Goal: Task Accomplishment & Management: Use online tool/utility

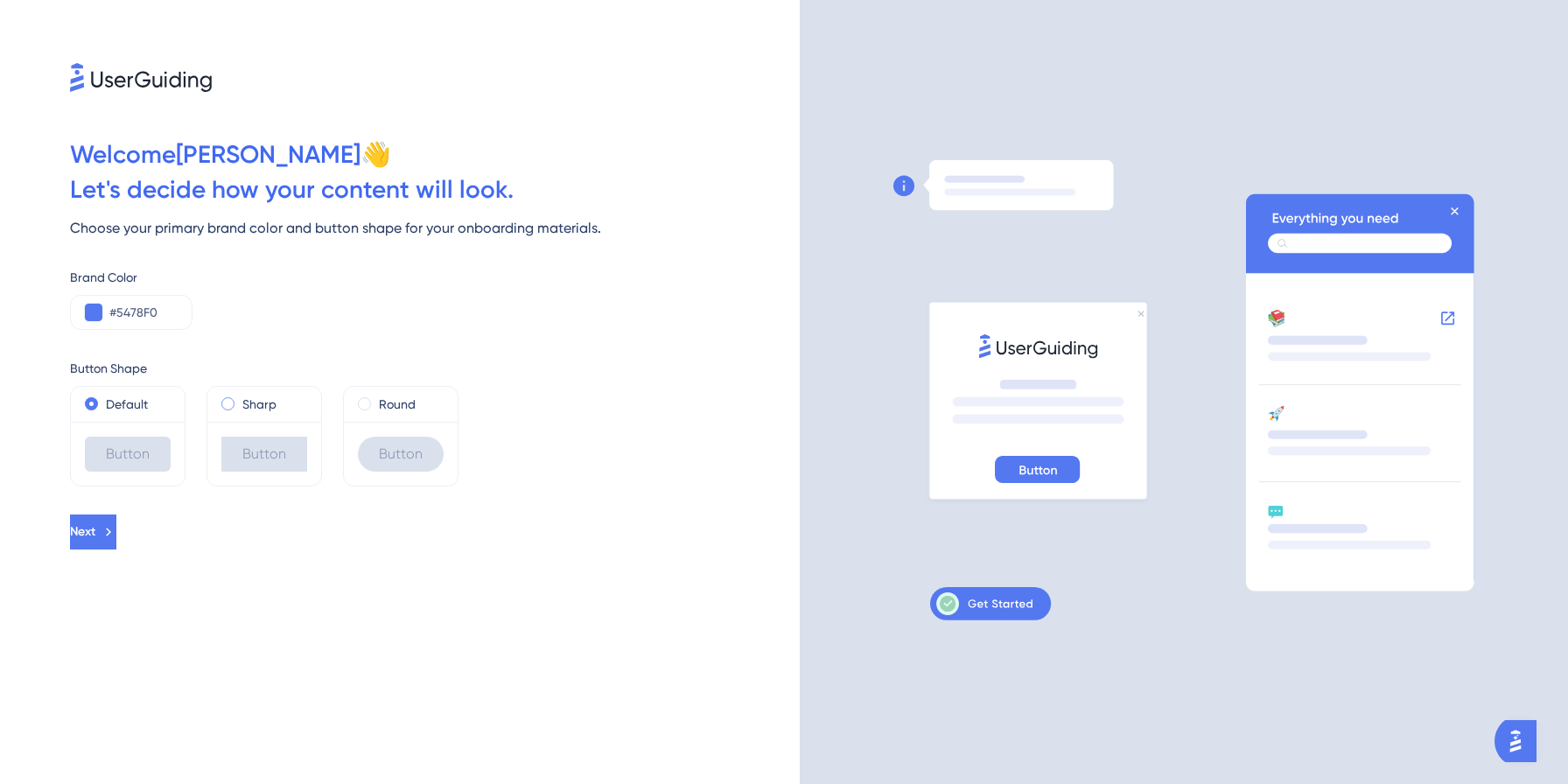
click at [228, 407] on span at bounding box center [228, 404] width 13 height 13
click at [240, 400] on input "radio" at bounding box center [240, 400] width 0 height 0
click at [95, 404] on span at bounding box center [91, 404] width 13 height 13
click at [104, 400] on input "radio" at bounding box center [104, 400] width 0 height 0
click at [227, 401] on span at bounding box center [228, 404] width 13 height 13
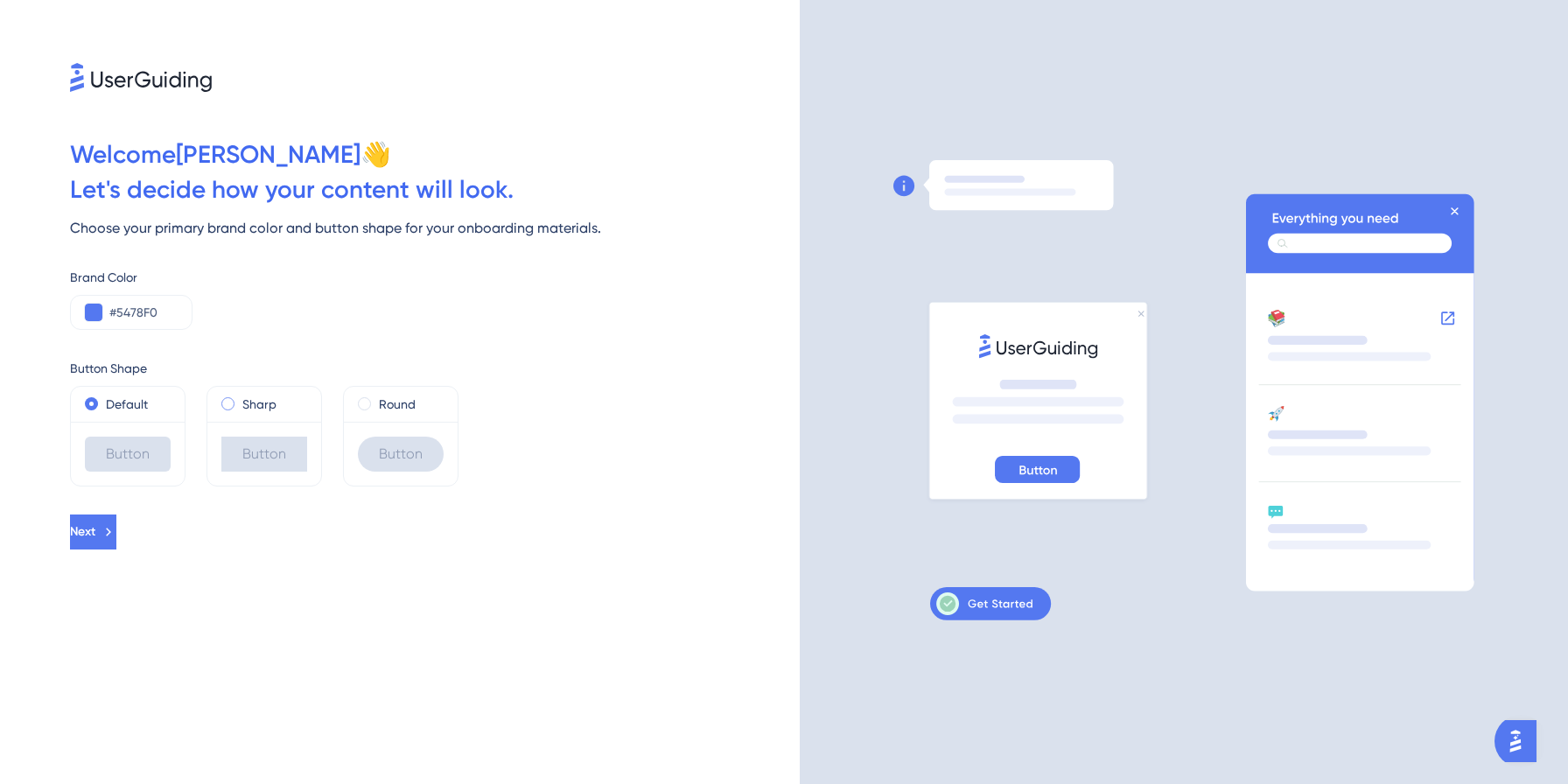
click at [240, 400] on input "radio" at bounding box center [240, 400] width 0 height 0
click at [368, 404] on span at bounding box center [364, 404] width 13 height 13
click at [377, 400] on input "radio" at bounding box center [377, 400] width 0 height 0
click at [92, 403] on span at bounding box center [91, 404] width 13 height 13
click at [104, 400] on input "radio" at bounding box center [104, 400] width 0 height 0
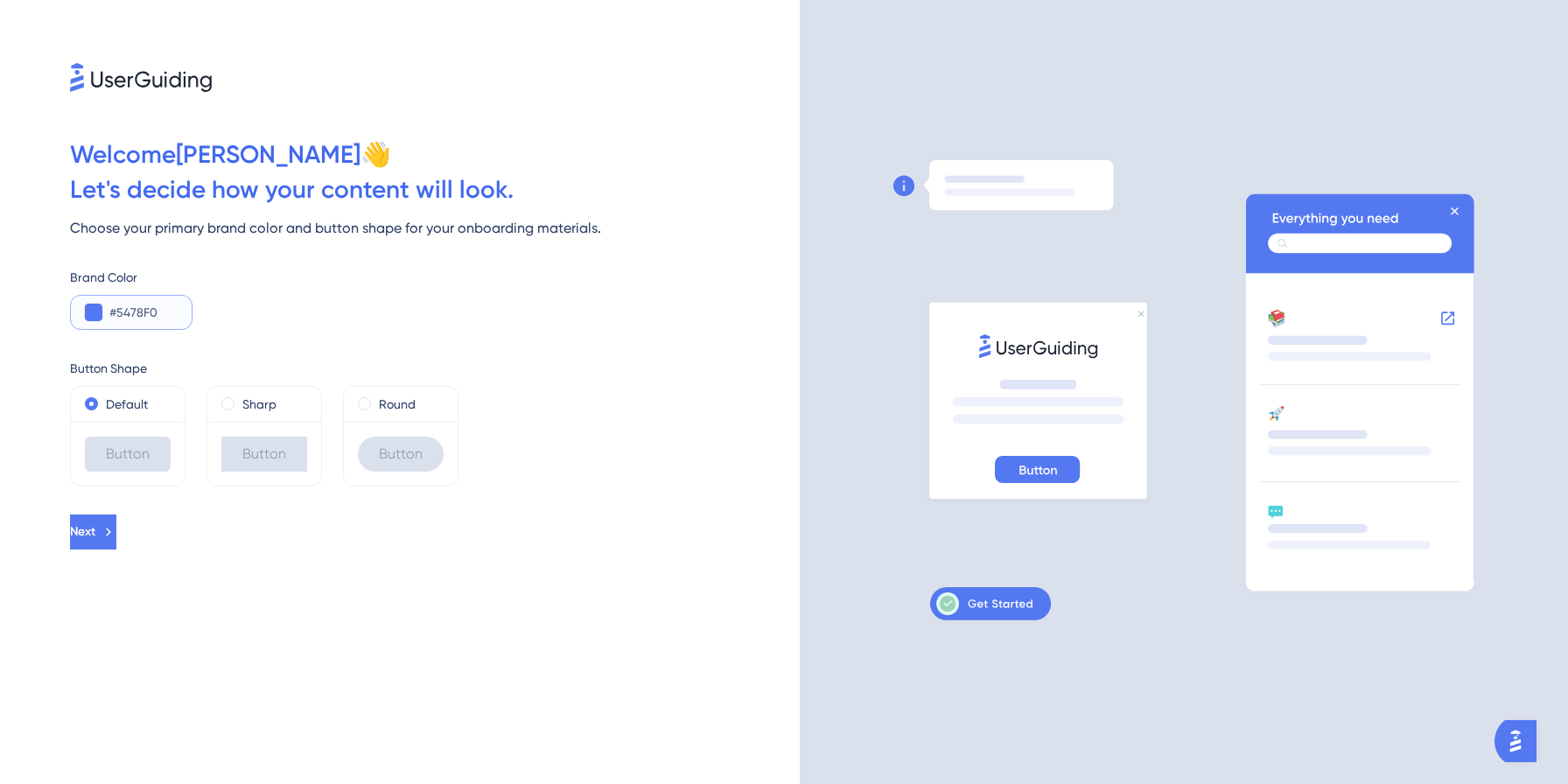
click at [145, 314] on input "#5478F0" at bounding box center [144, 313] width 68 height 21
paste input "000C12"
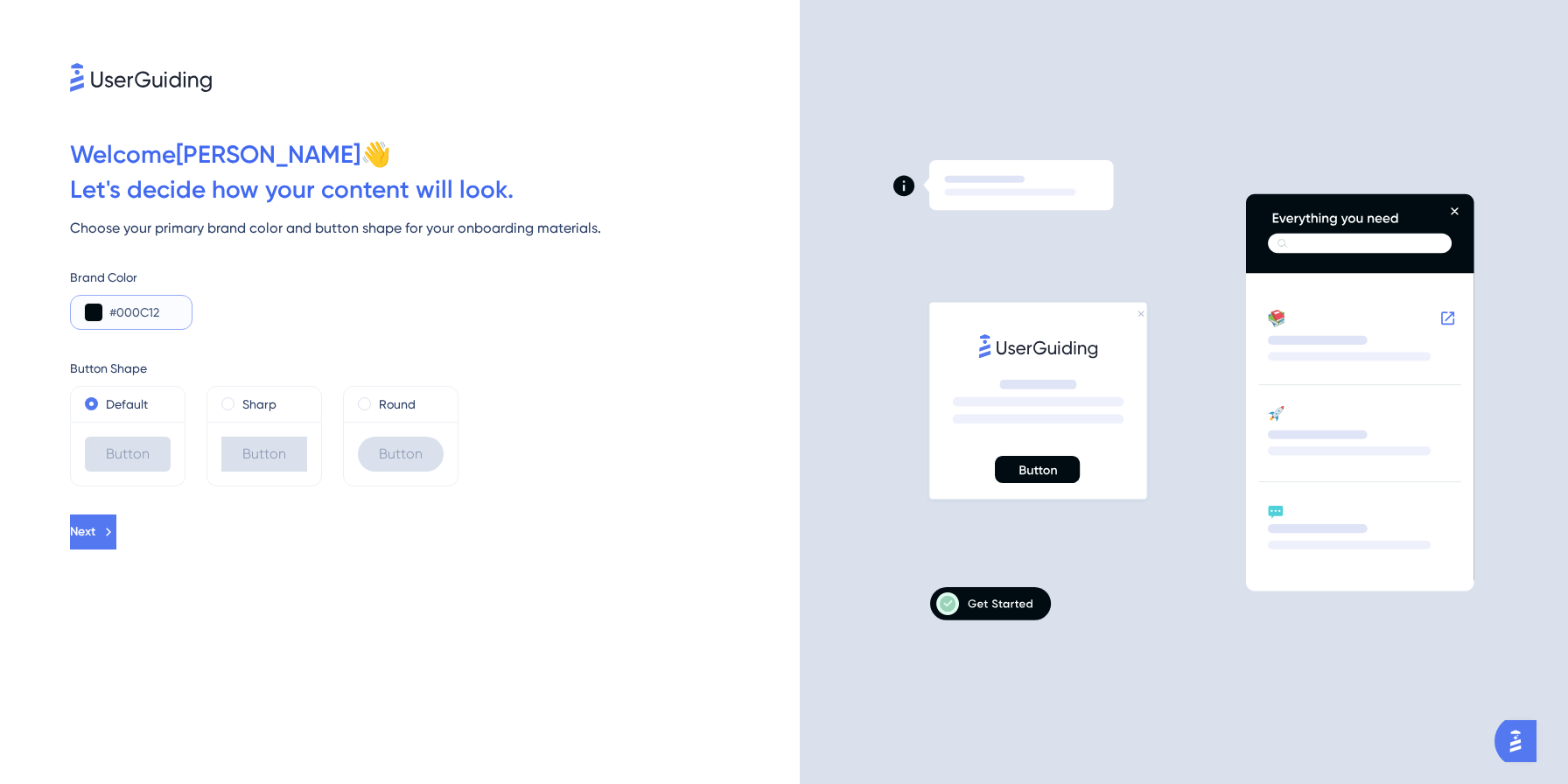
type input "#000C12"
click at [477, 425] on div "Default Button Sharp Button Round Button" at bounding box center [435, 436] width 730 height 101
click at [116, 531] on button "Next" at bounding box center [93, 531] width 46 height 35
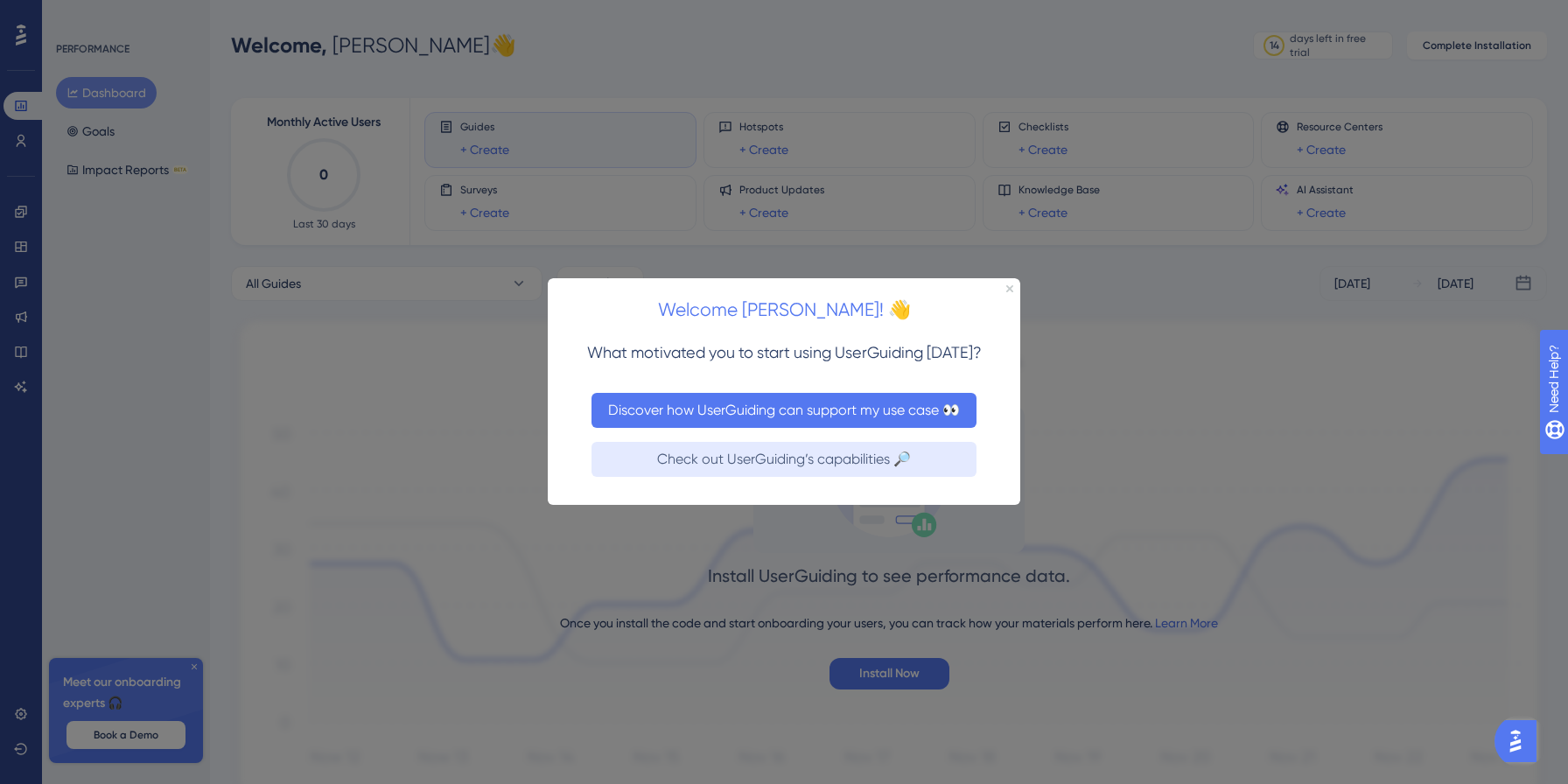
click at [767, 409] on button "Discover how UserGuiding can support my use case 👀" at bounding box center [784, 410] width 385 height 35
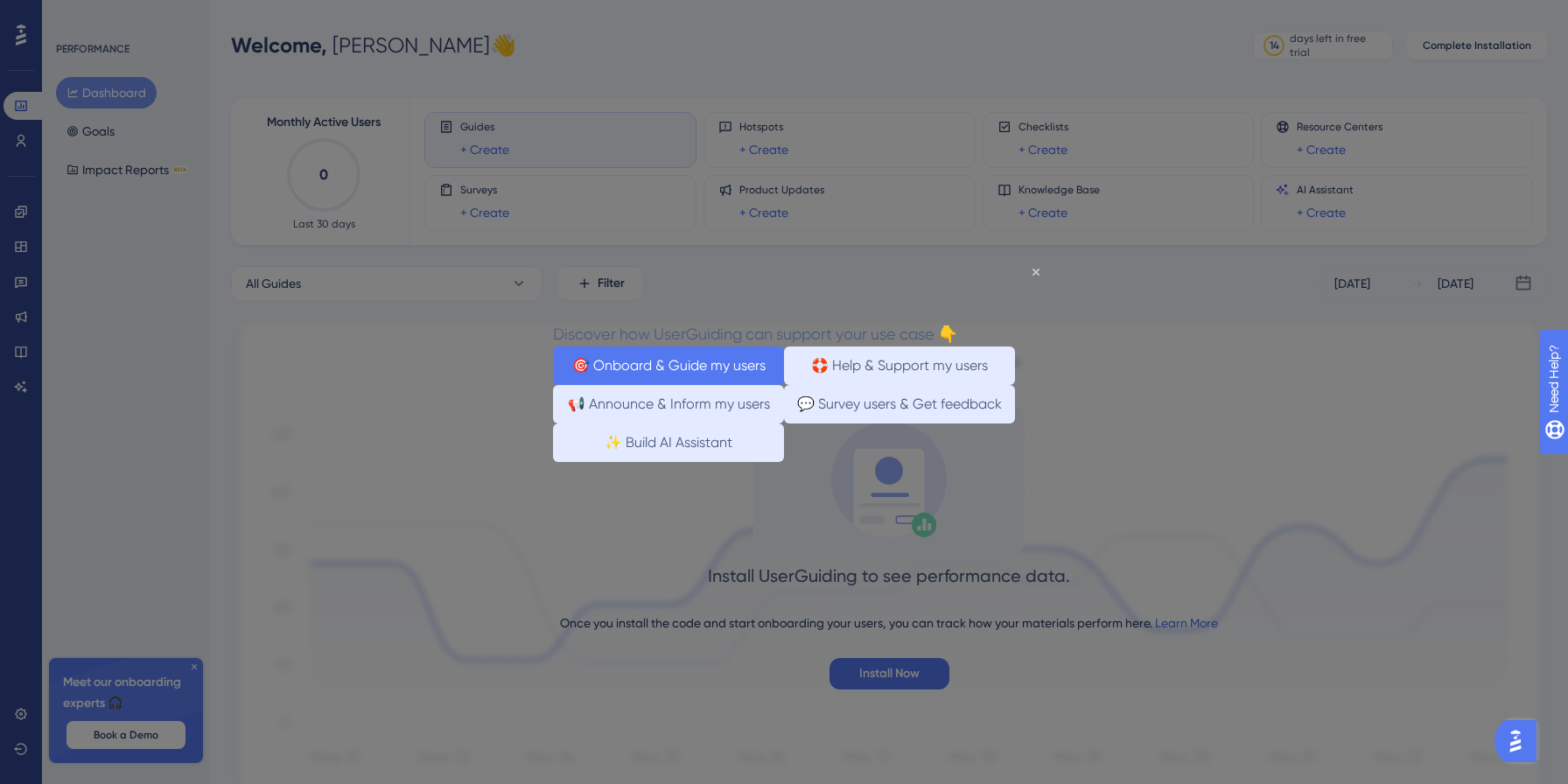
click at [720, 346] on button "🎯 Onboard & Guide my users" at bounding box center [668, 365] width 231 height 38
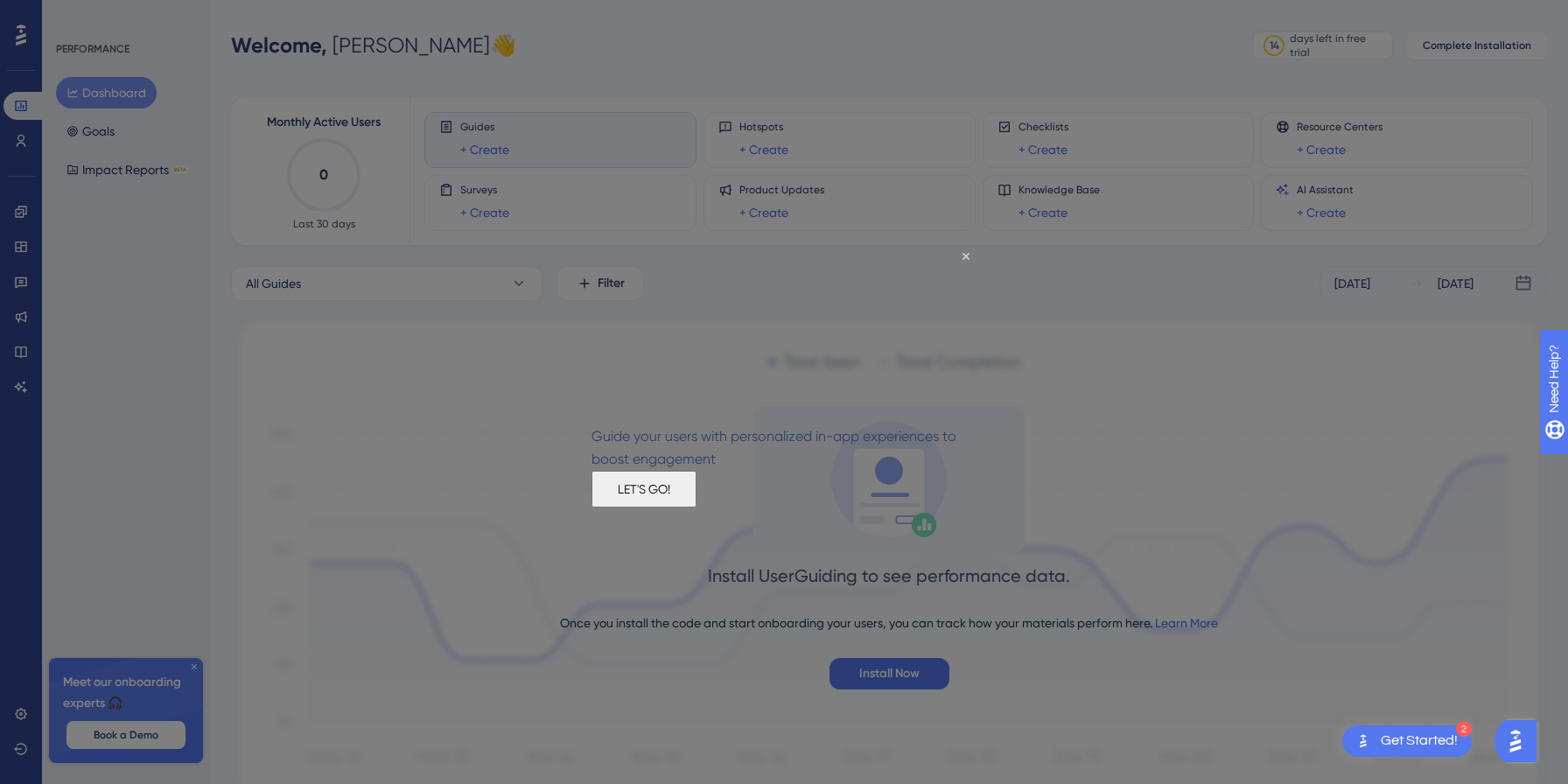
click at [696, 498] on button "LET'S GO!" at bounding box center [644, 488] width 105 height 37
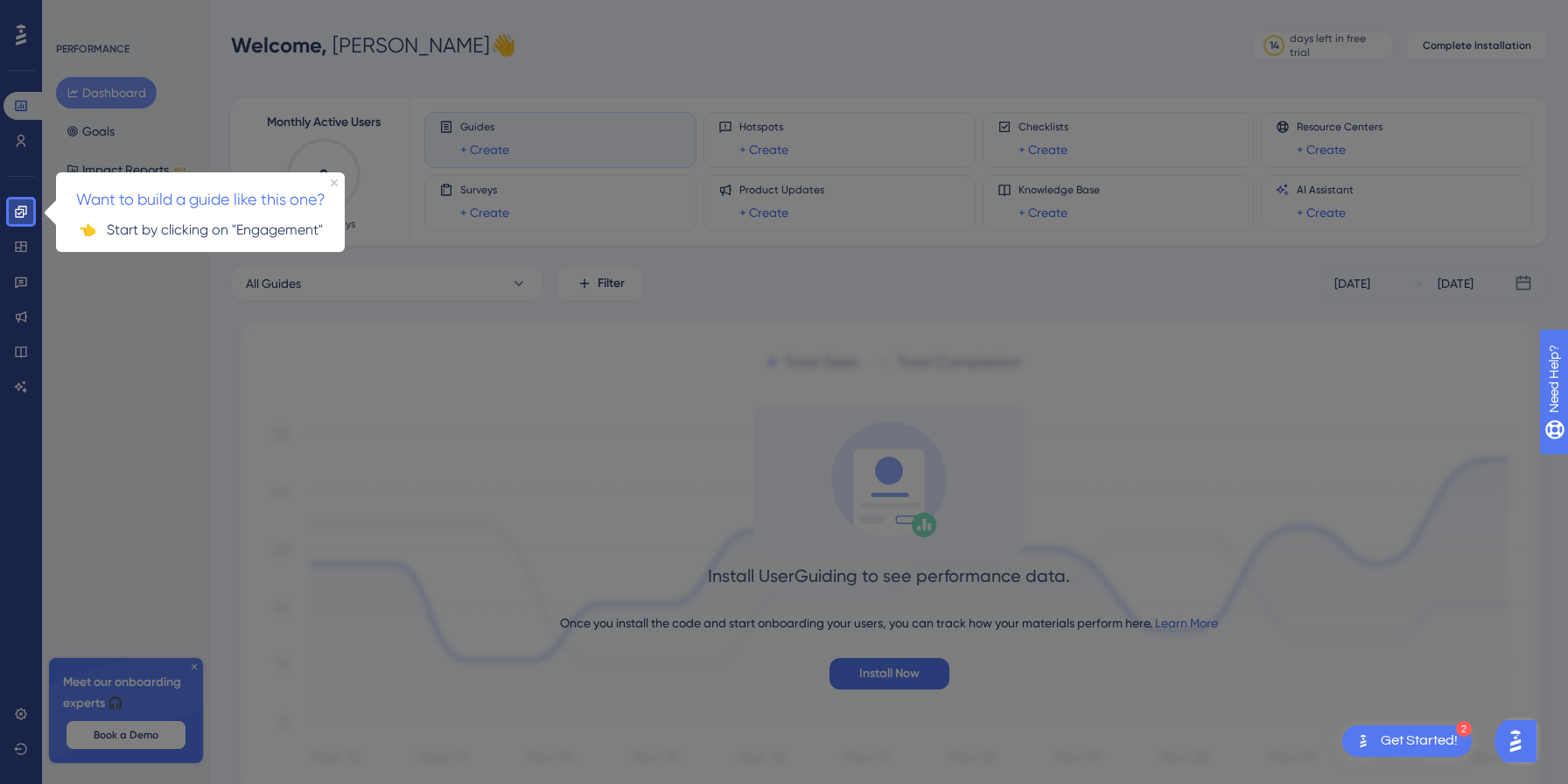
click at [299, 295] on div at bounding box center [801, 432] width 1535 height 865
click at [22, 210] on icon at bounding box center [21, 211] width 12 height 12
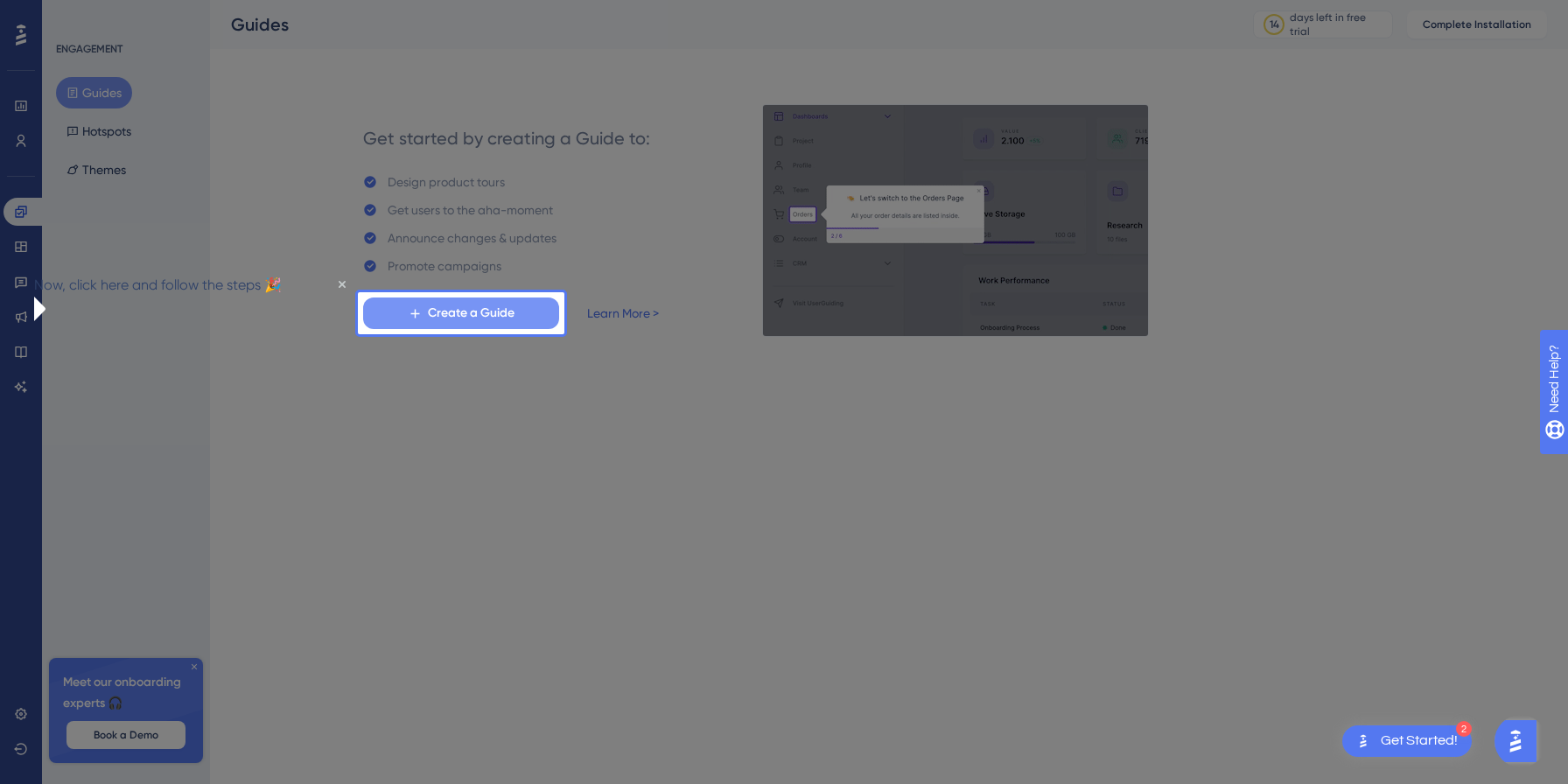
click at [475, 317] on span "Create a Guide" at bounding box center [470, 313] width 87 height 21
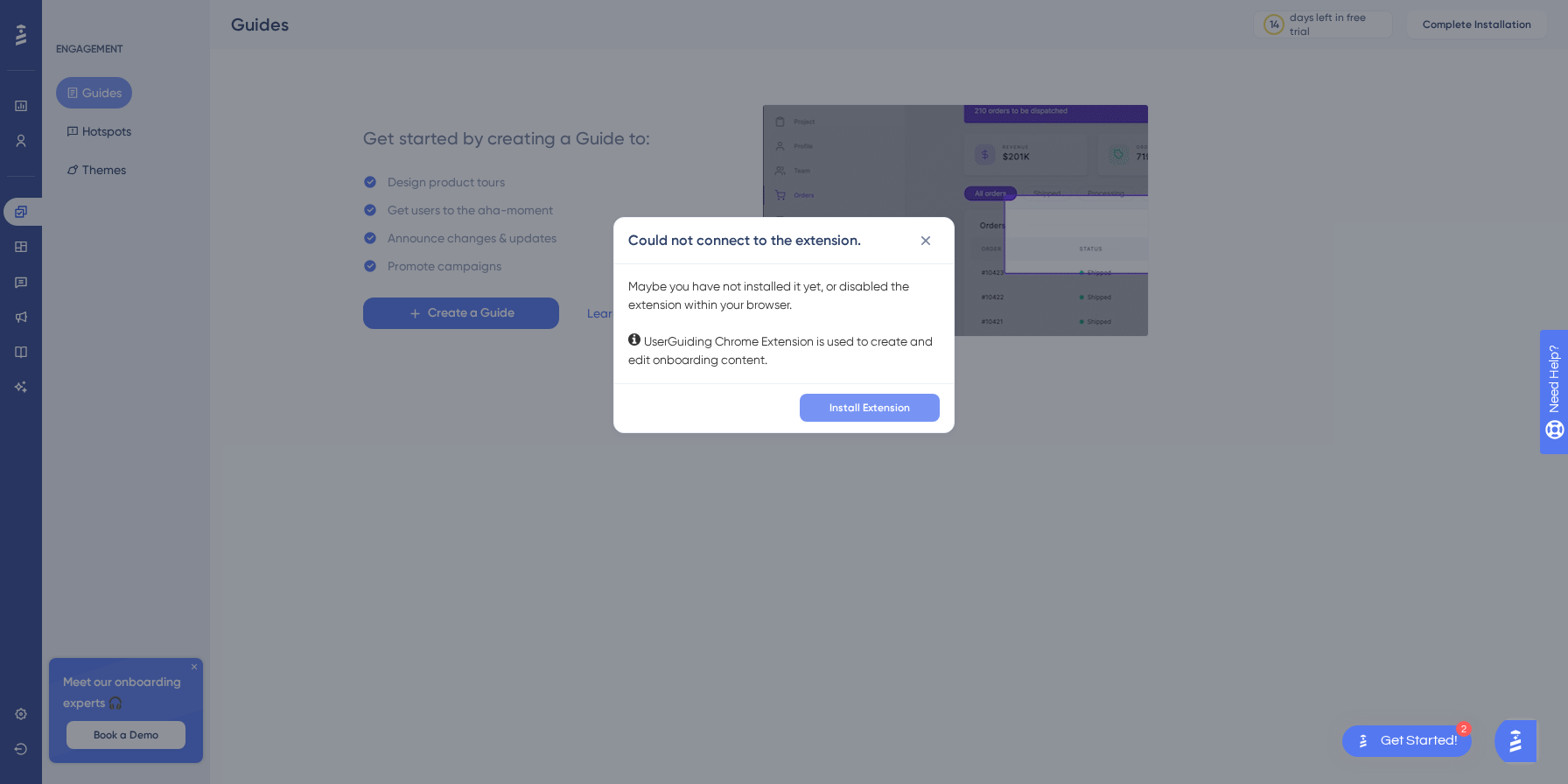
click at [874, 404] on span "Install Extension" at bounding box center [869, 408] width 80 height 14
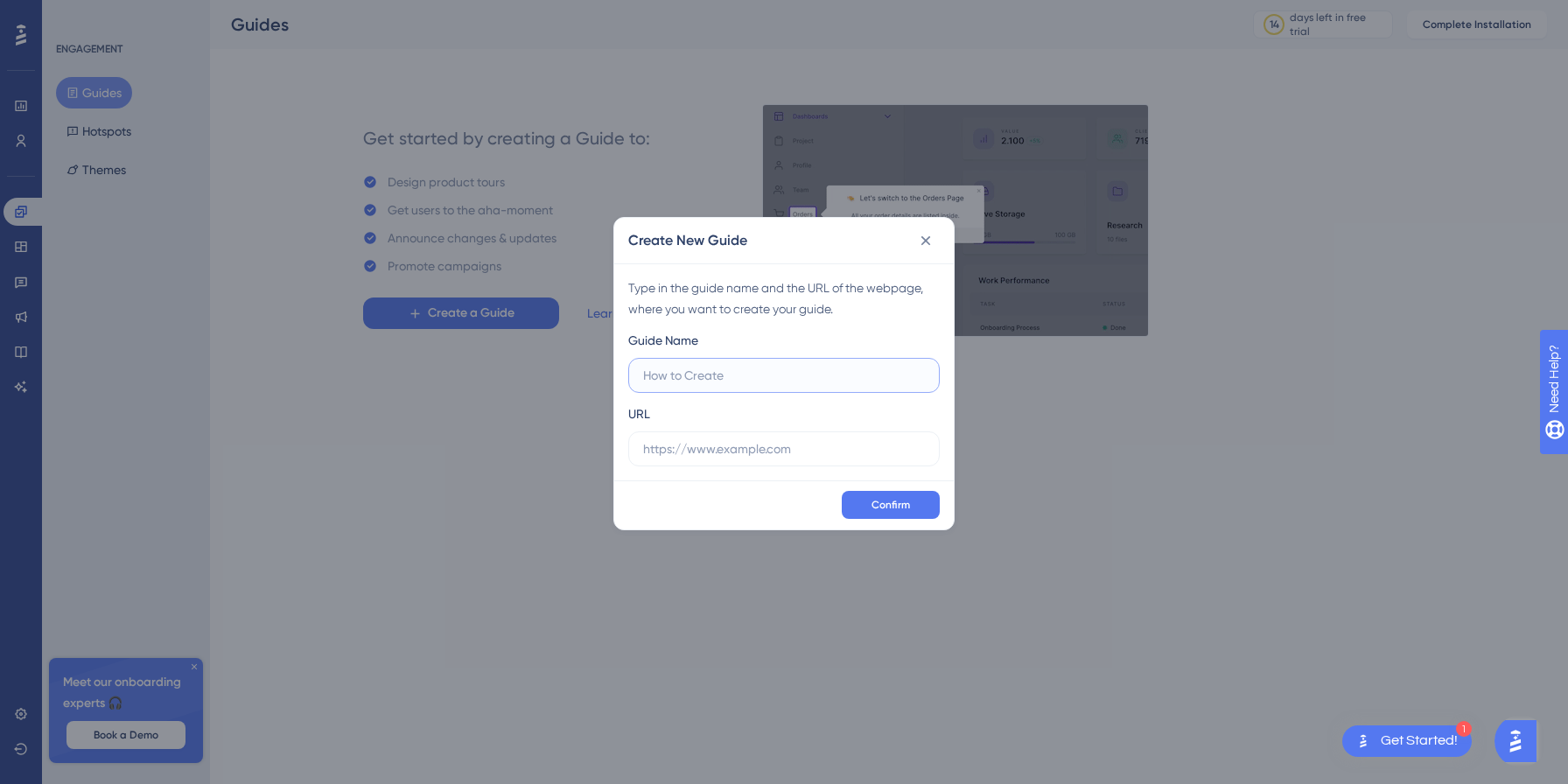
click at [706, 371] on input "text" at bounding box center [784, 376] width 282 height 20
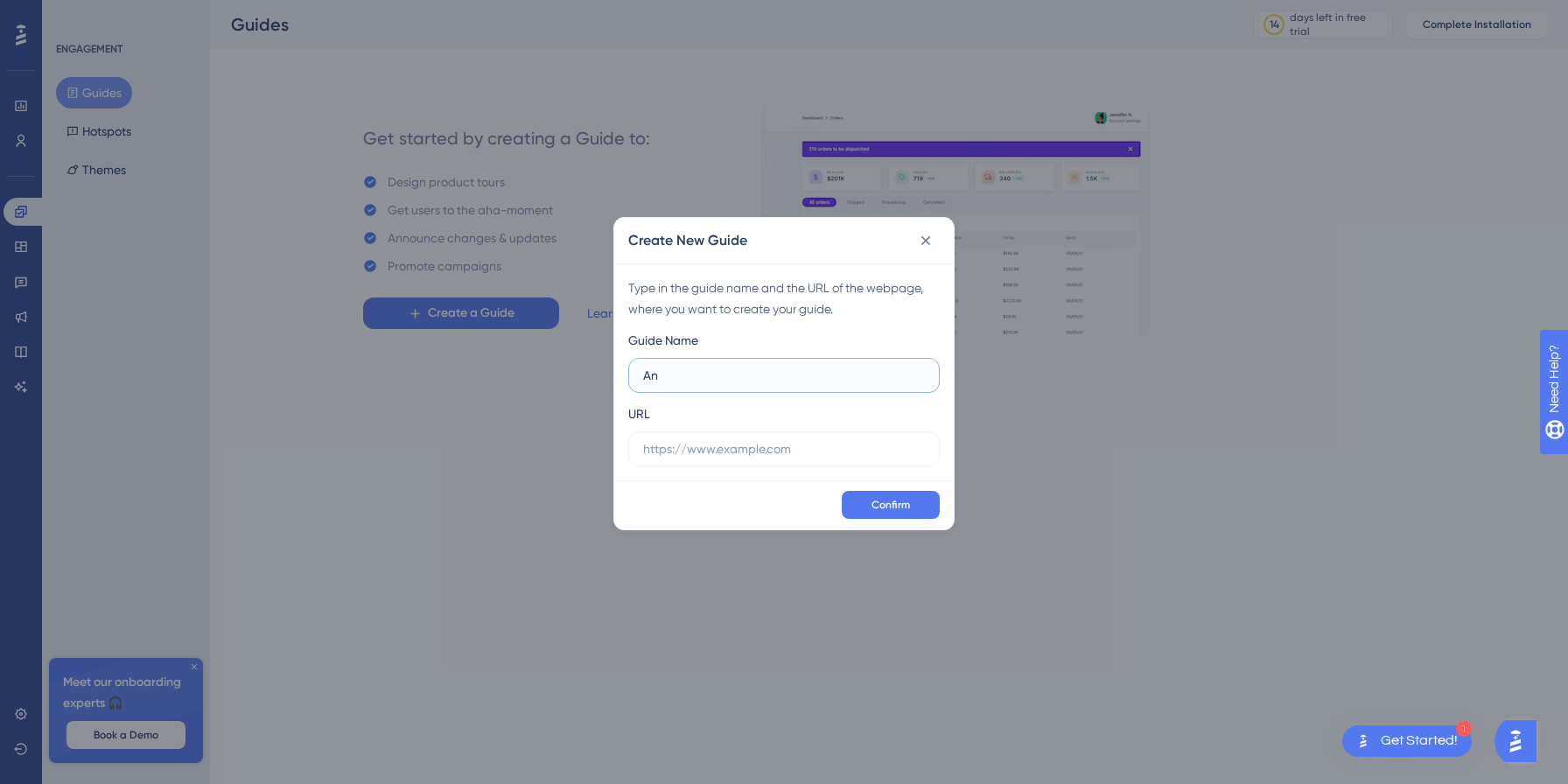
type input "A"
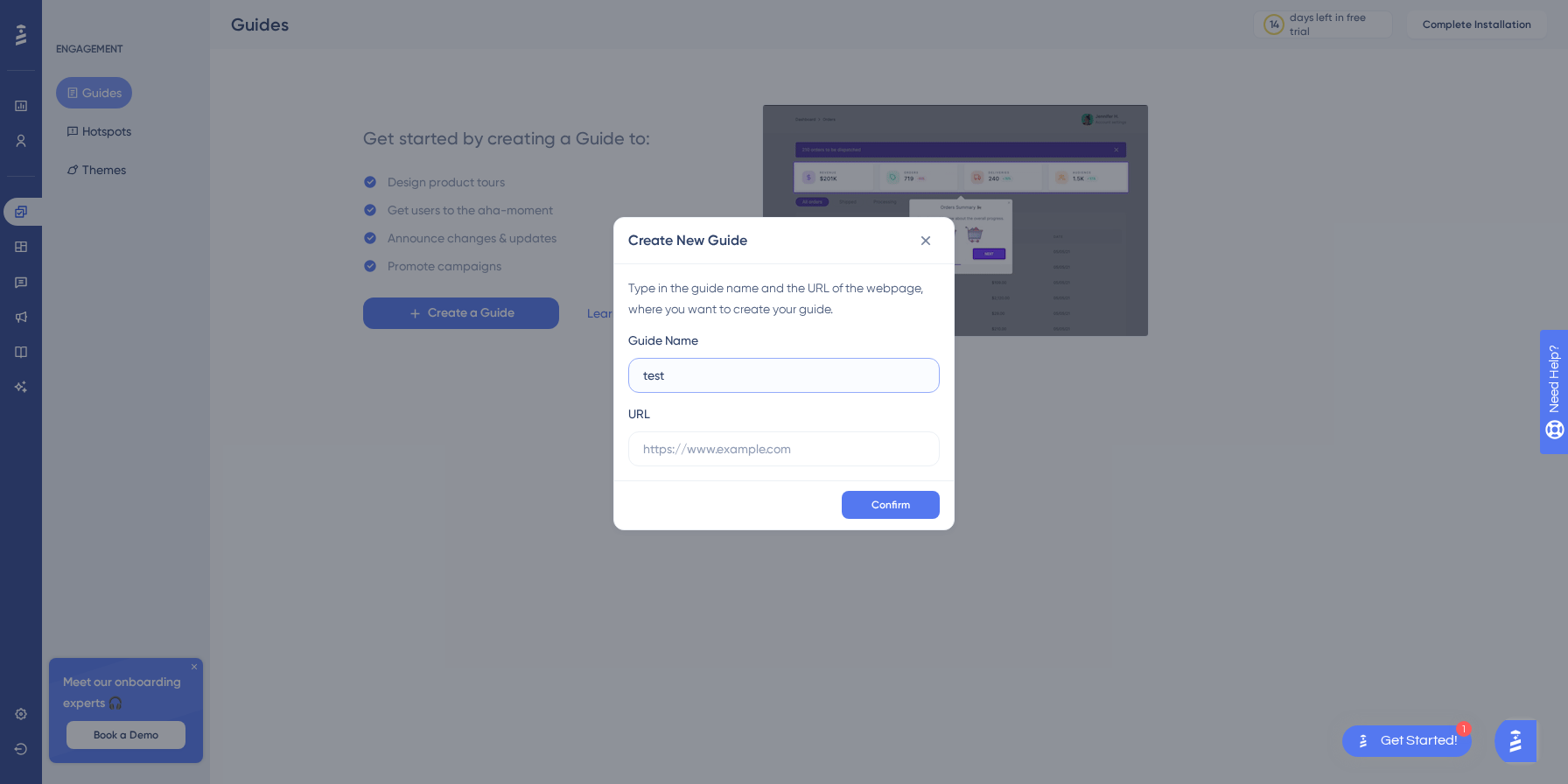
type input "test"
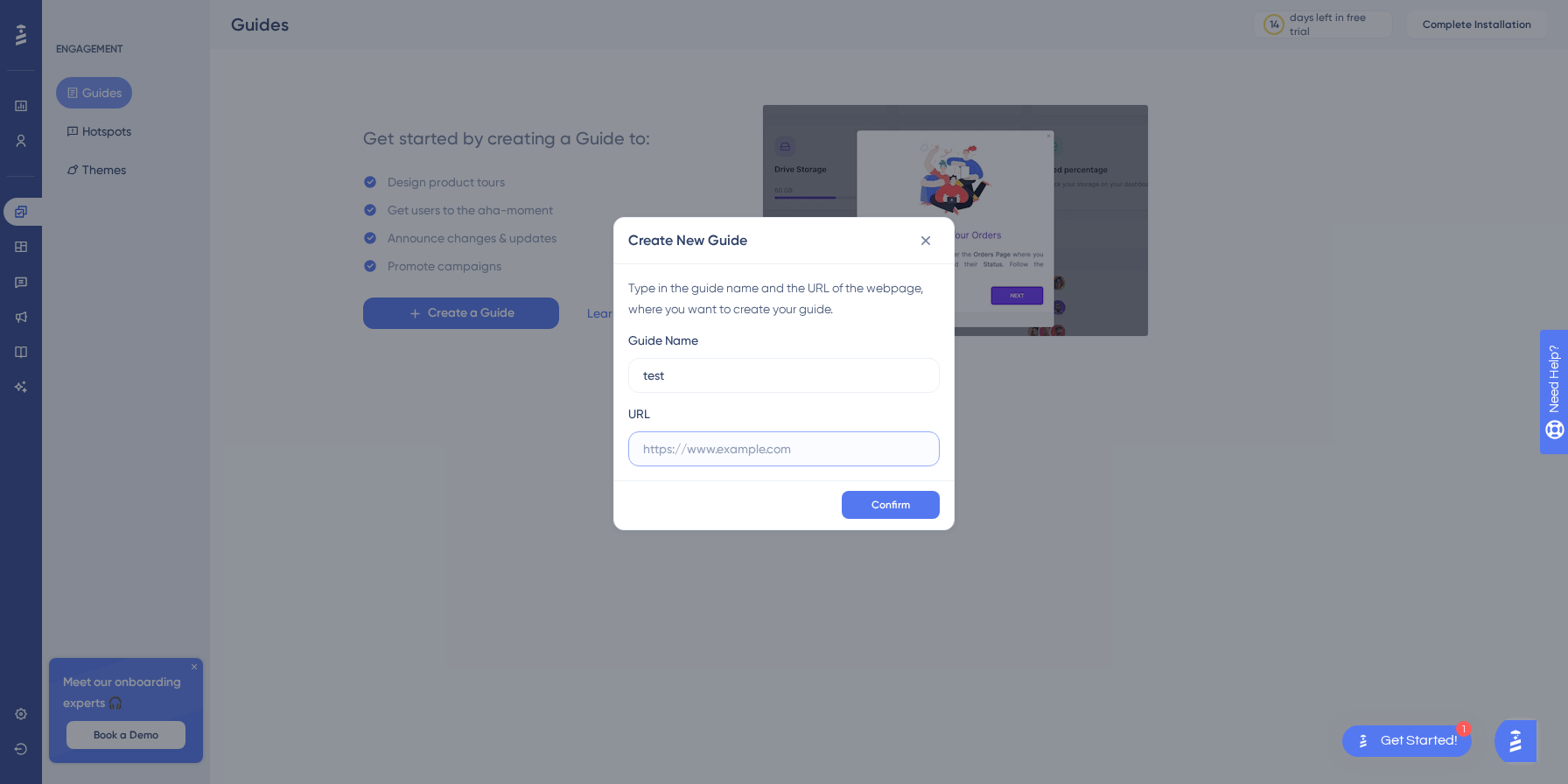
click at [694, 452] on input "text" at bounding box center [784, 449] width 282 height 20
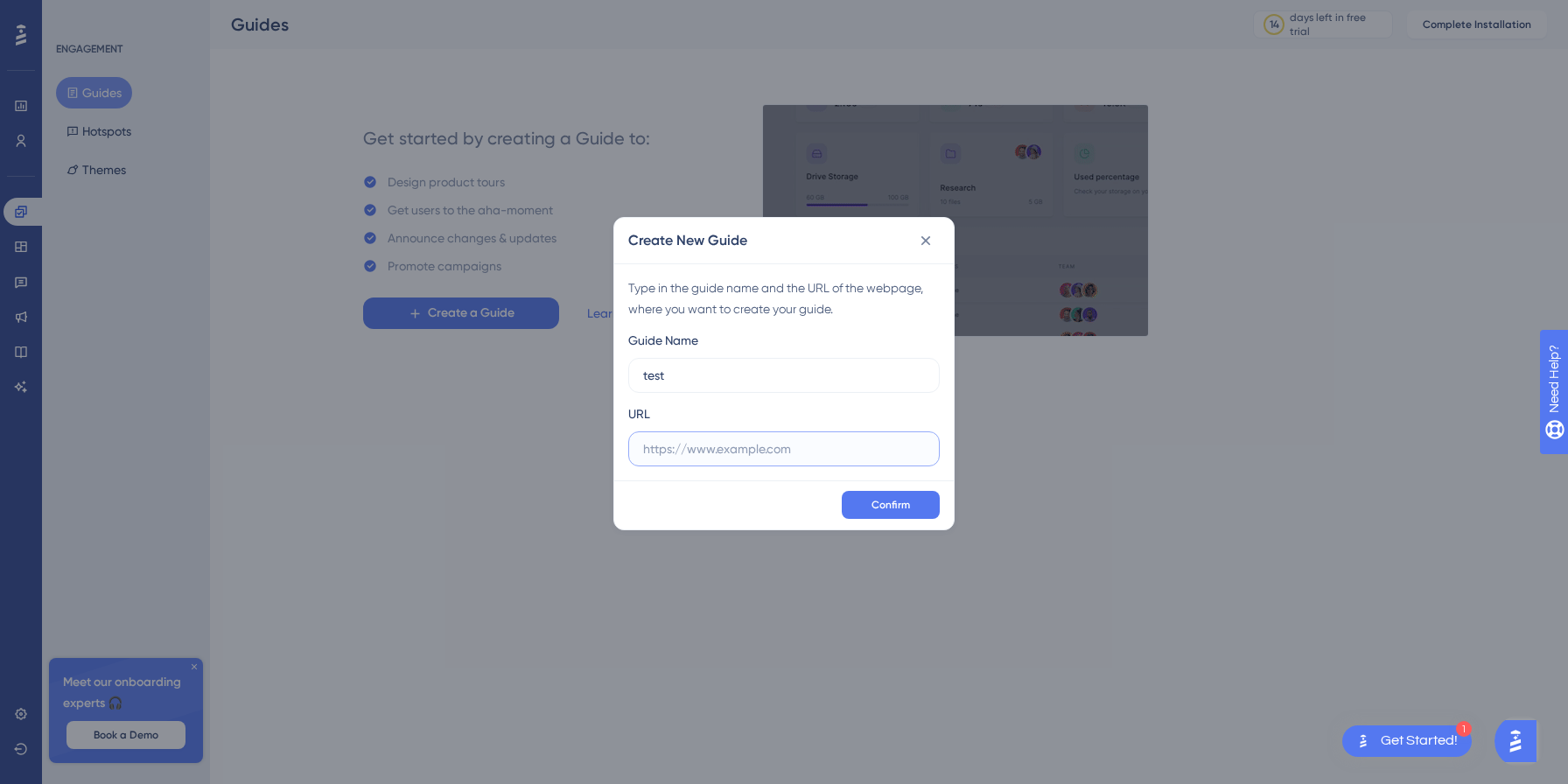
paste input "https://app.talentway.io/matches"
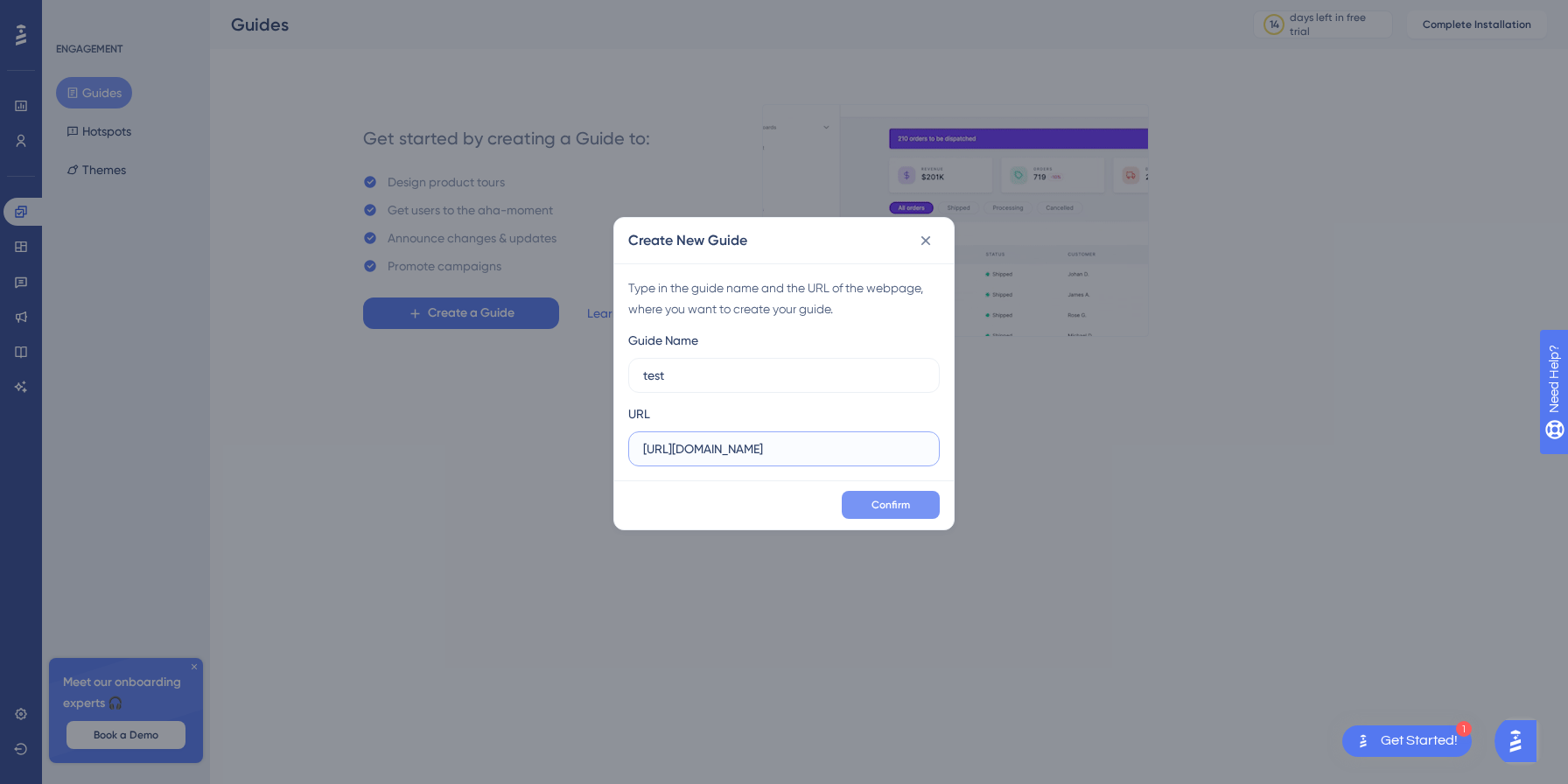
type input "https://app.talentway.io"
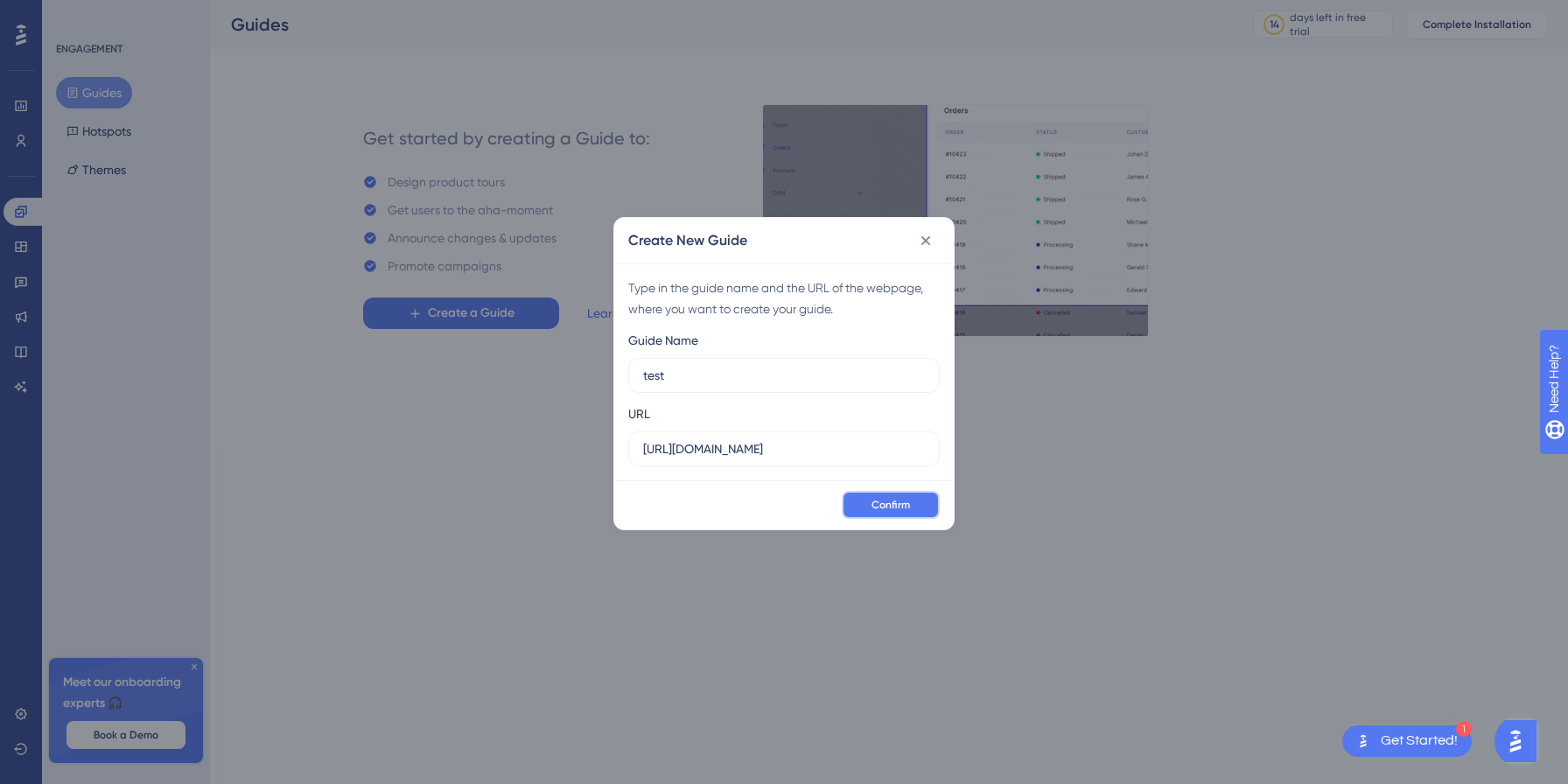
click at [890, 498] on span "Confirm" at bounding box center [890, 505] width 38 height 14
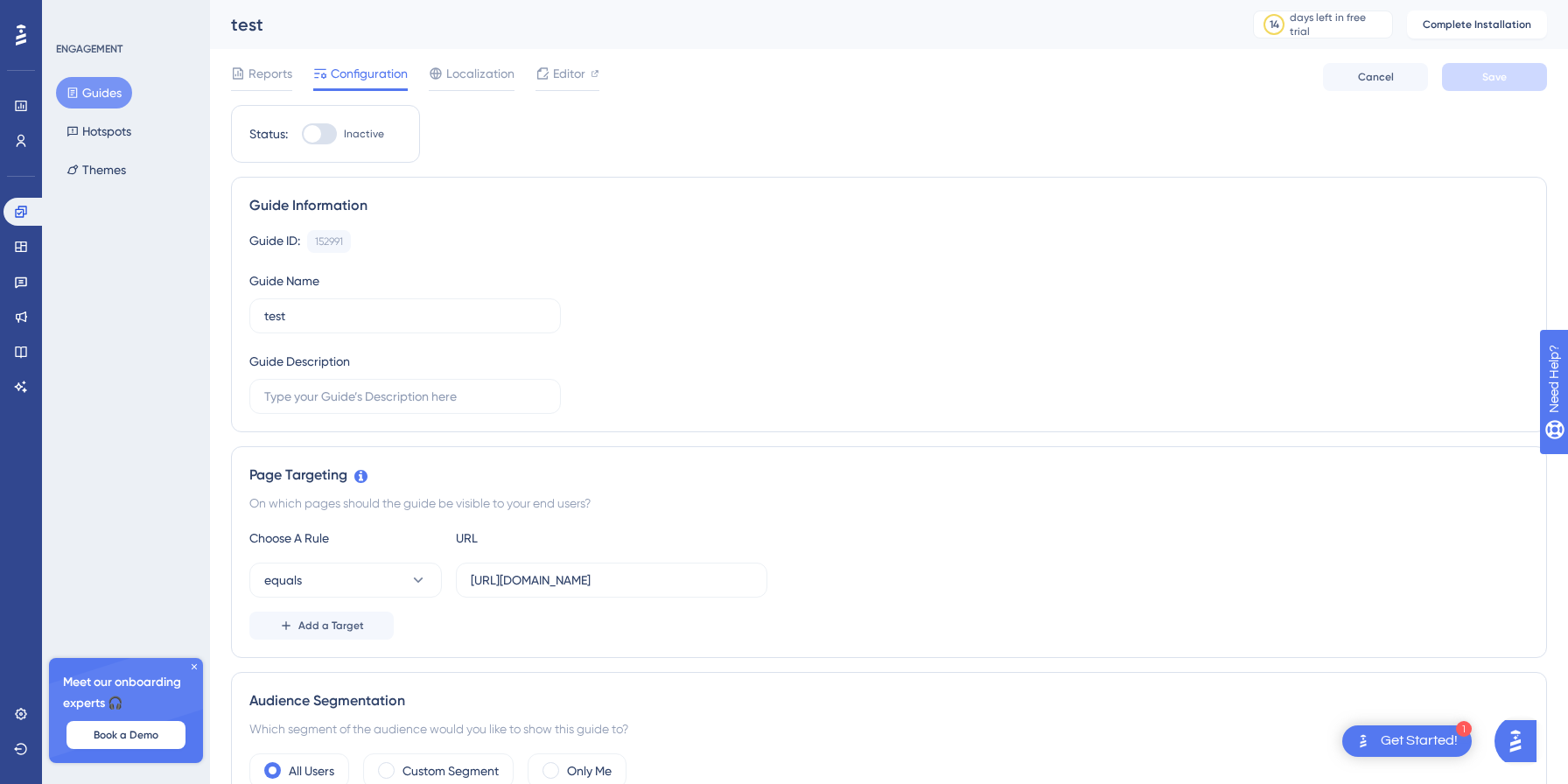
click at [195, 668] on icon at bounding box center [195, 667] width 11 height 11
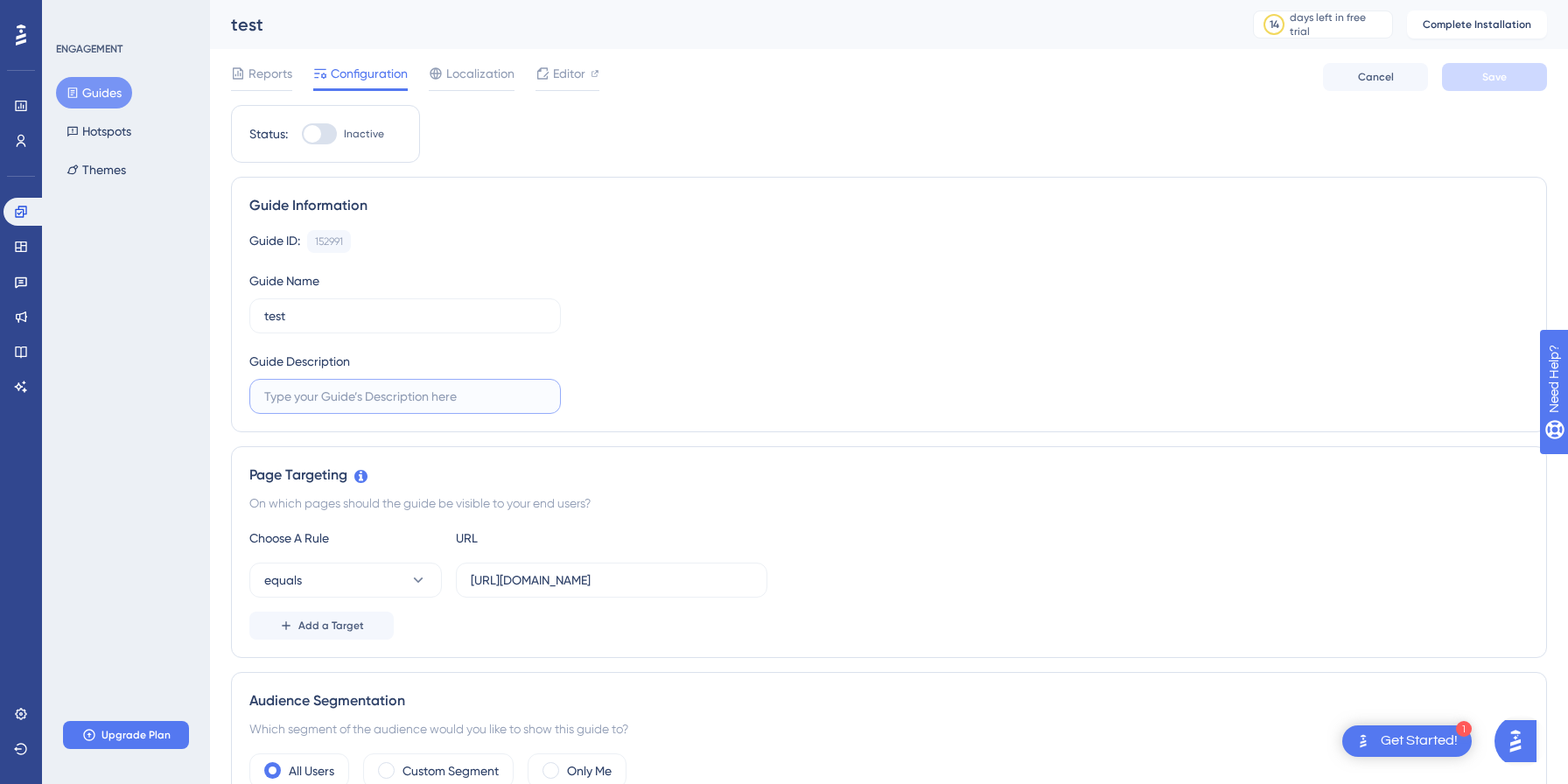
click at [449, 392] on input "text" at bounding box center [405, 396] width 282 height 20
click at [404, 308] on input "test" at bounding box center [405, 316] width 282 height 20
click at [405, 389] on input "text" at bounding box center [405, 396] width 282 height 20
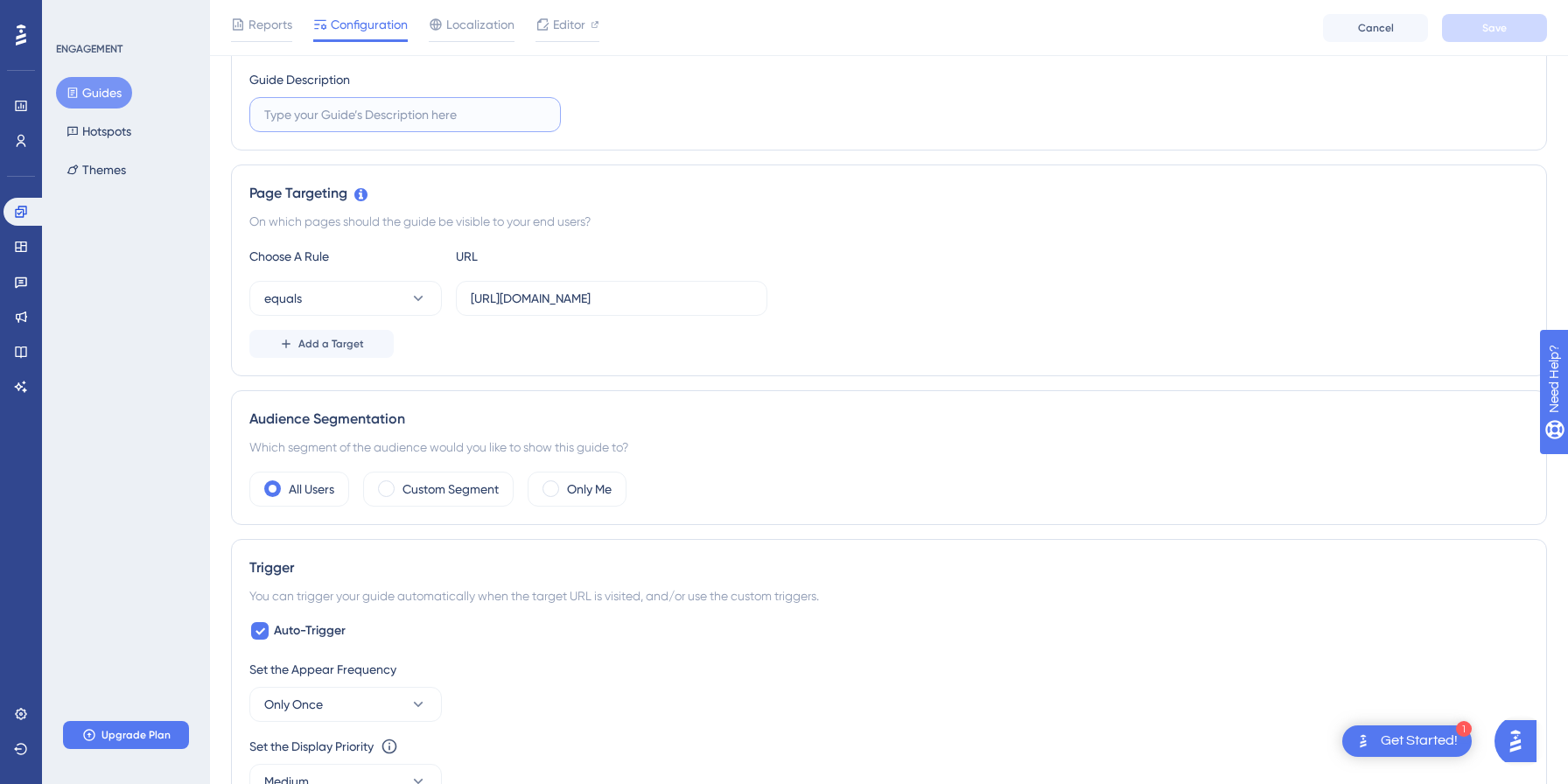
scroll to position [290, 0]
click at [693, 292] on input "https://app.talentway.io/matches" at bounding box center [611, 298] width 282 height 20
click at [862, 329] on div "Choose A Rule URL equals https://app.talentway.io/matches Add a Target" at bounding box center [888, 301] width 1279 height 112
click at [25, 254] on link at bounding box center [21, 246] width 35 height 28
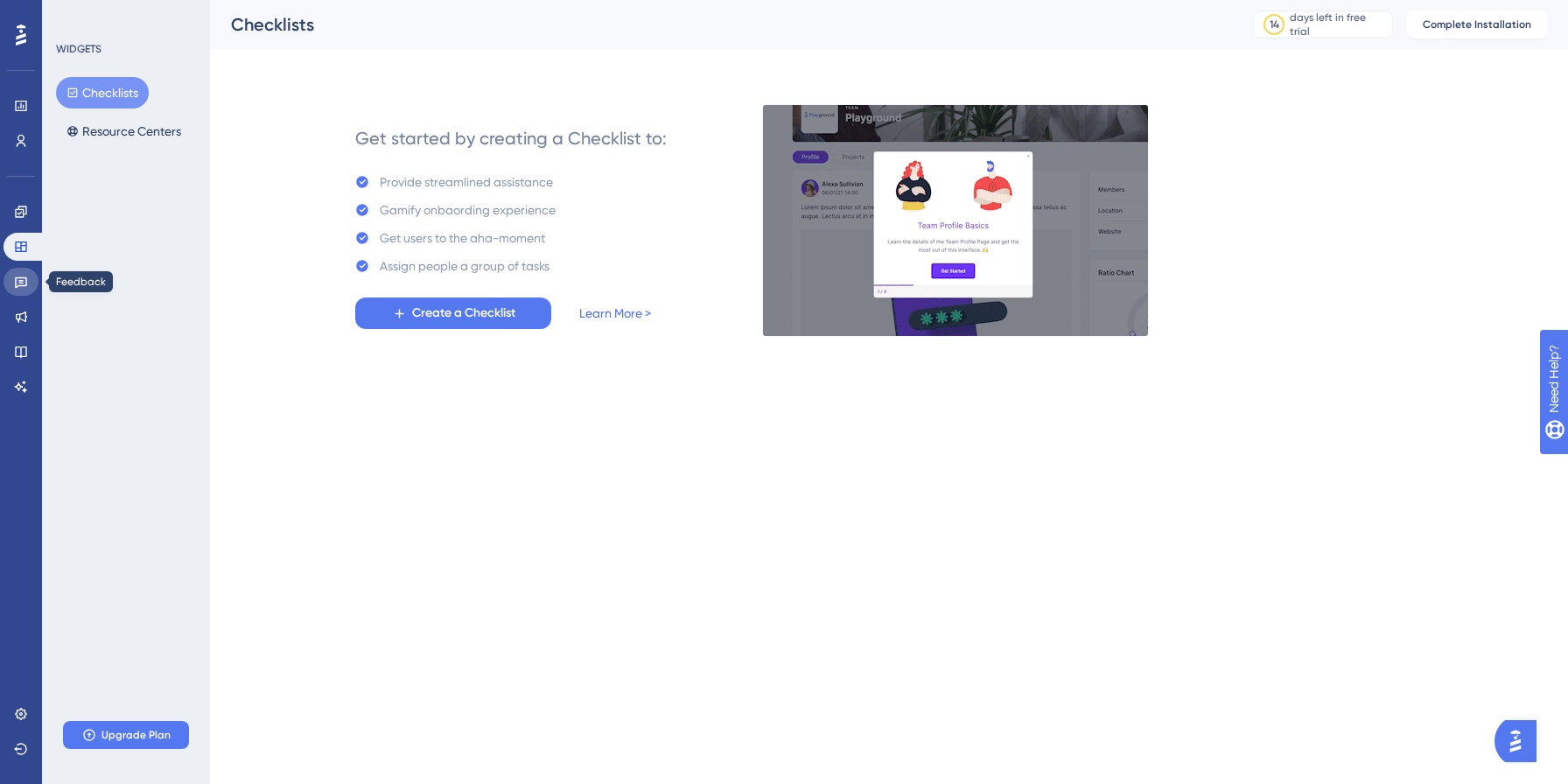
click at [23, 288] on icon at bounding box center [21, 282] width 14 height 14
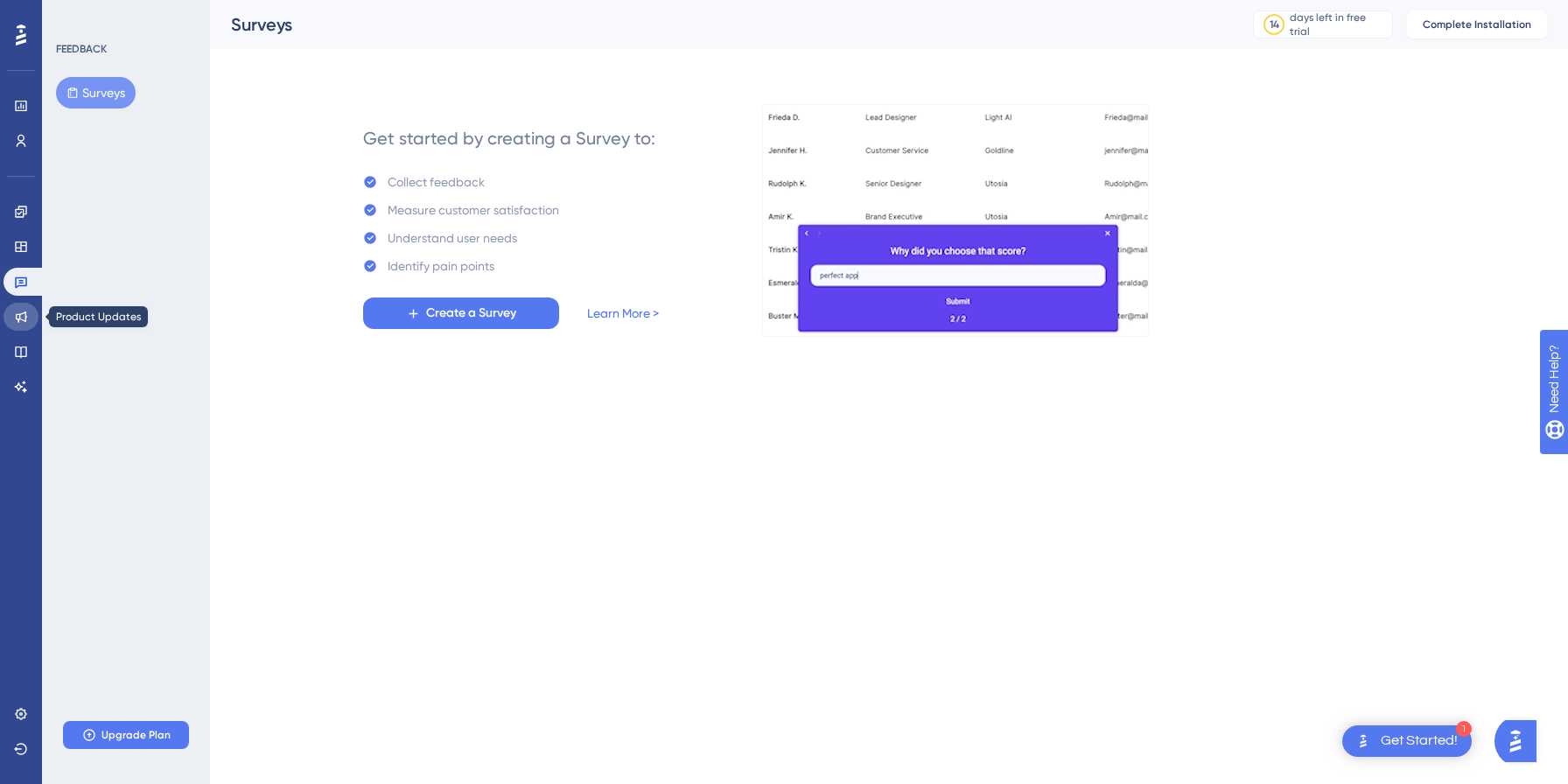
click at [25, 319] on icon at bounding box center [21, 317] width 12 height 12
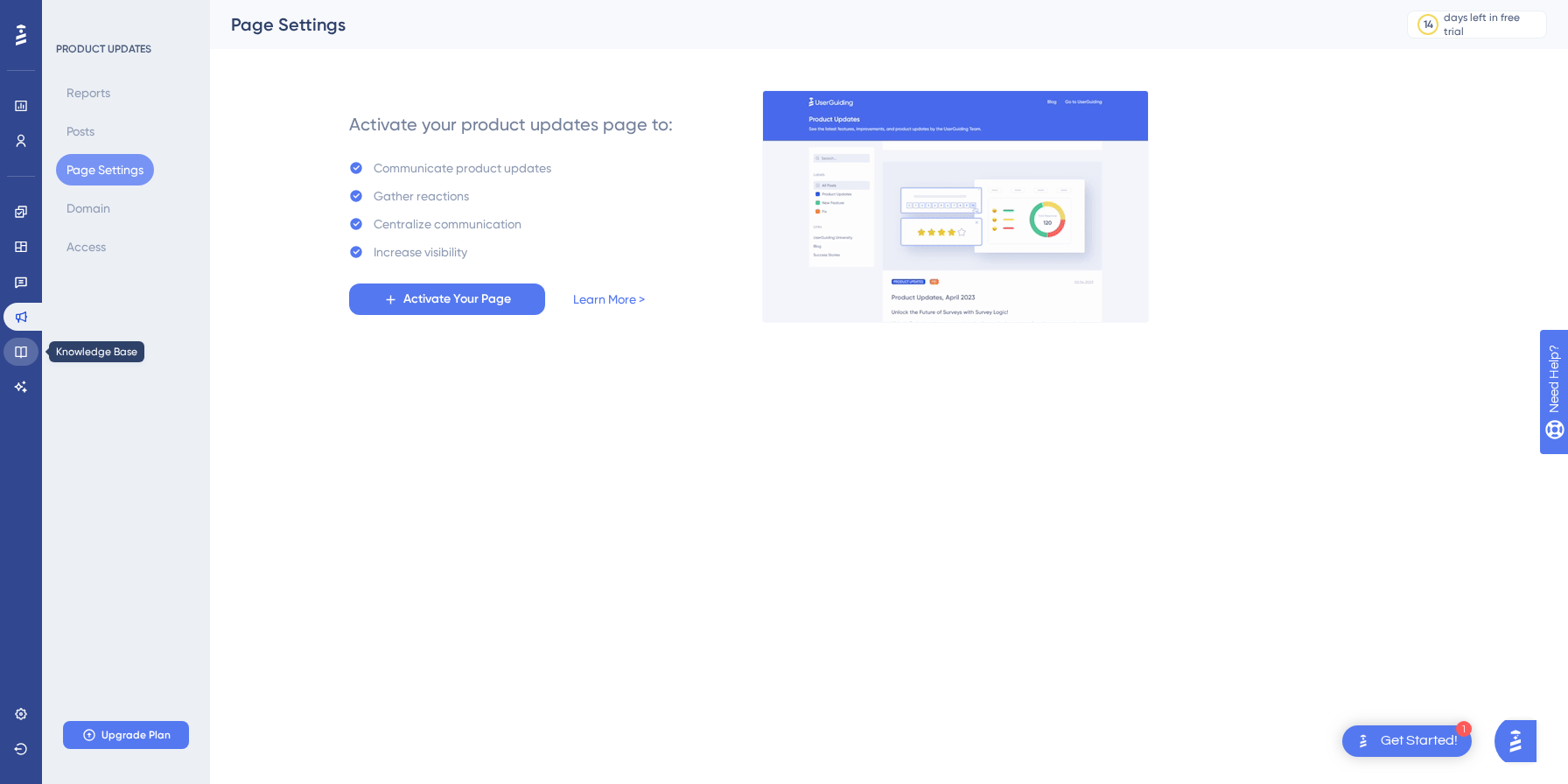
click at [21, 354] on icon at bounding box center [21, 352] width 12 height 12
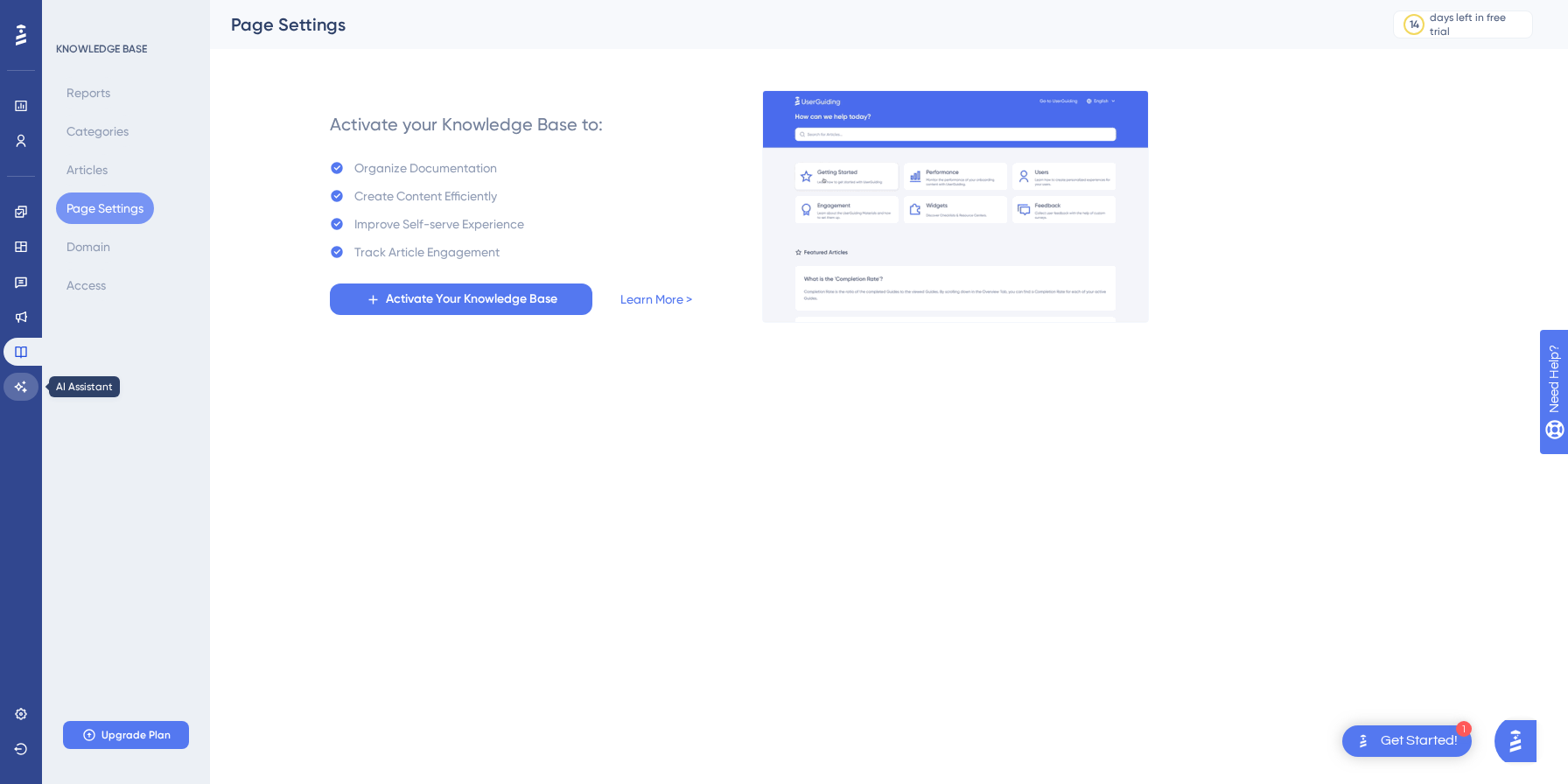
click at [18, 396] on link at bounding box center [21, 387] width 35 height 28
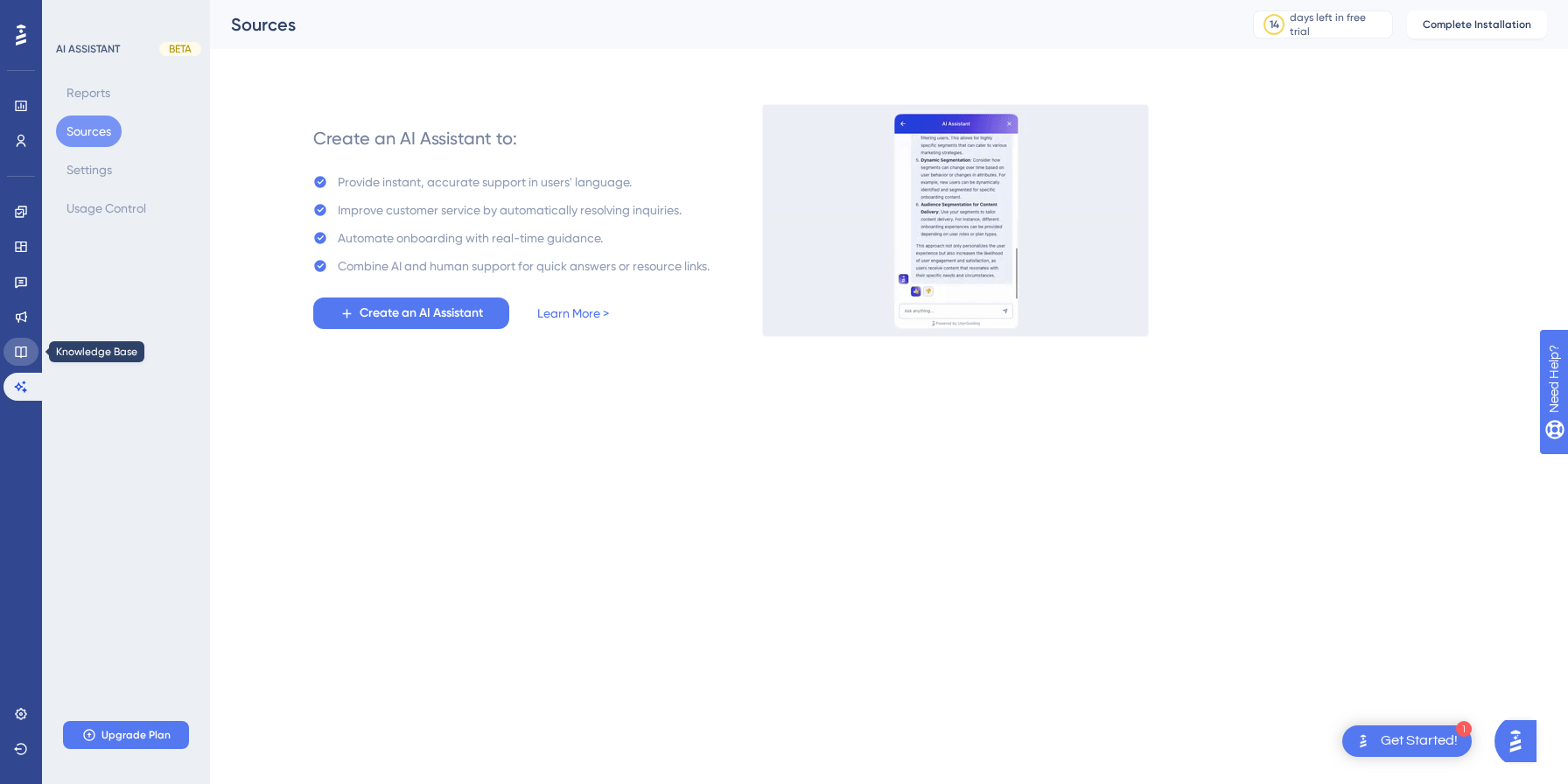
click at [19, 353] on icon at bounding box center [21, 352] width 14 height 14
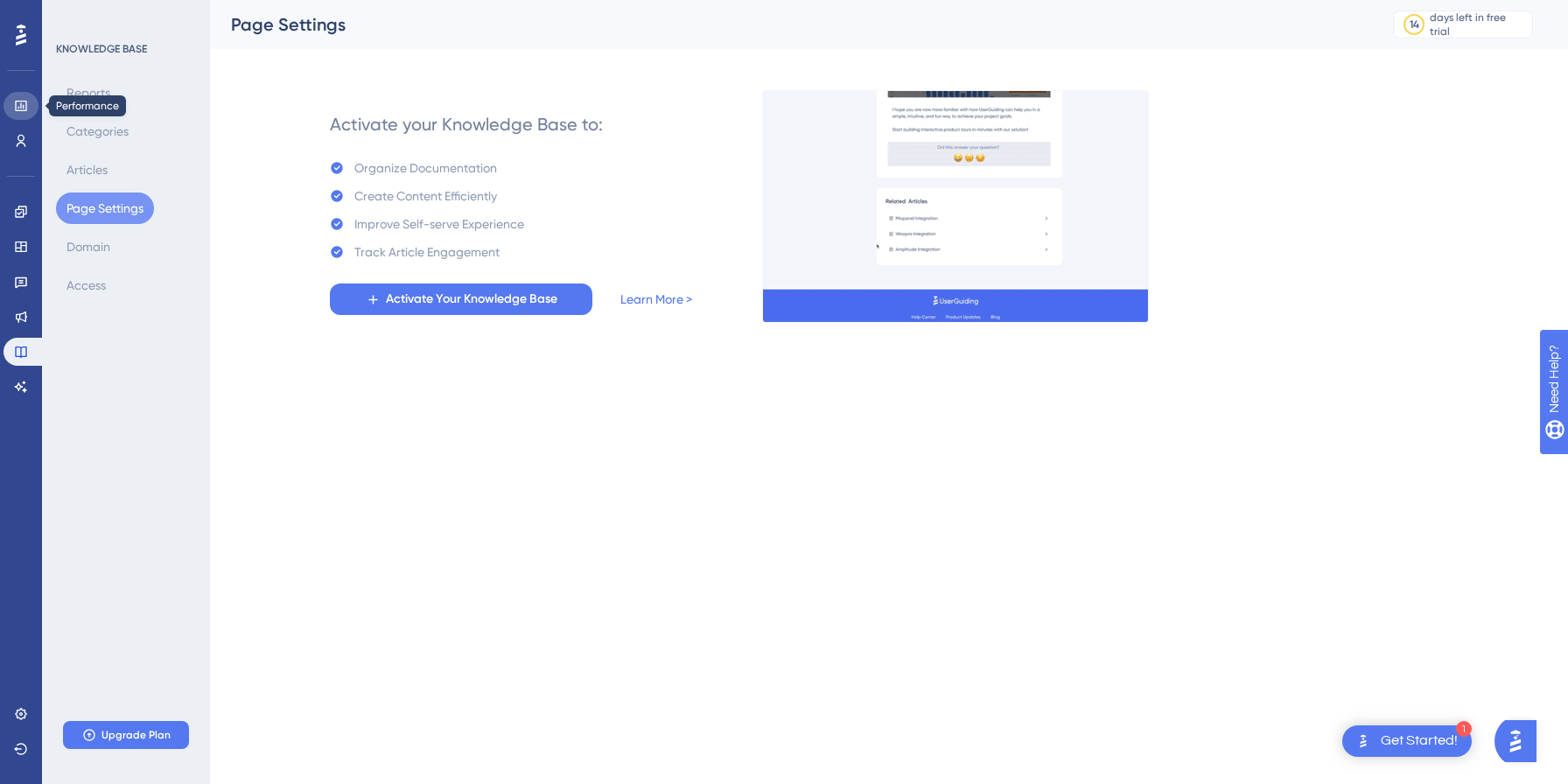
click at [17, 103] on icon at bounding box center [21, 106] width 14 height 14
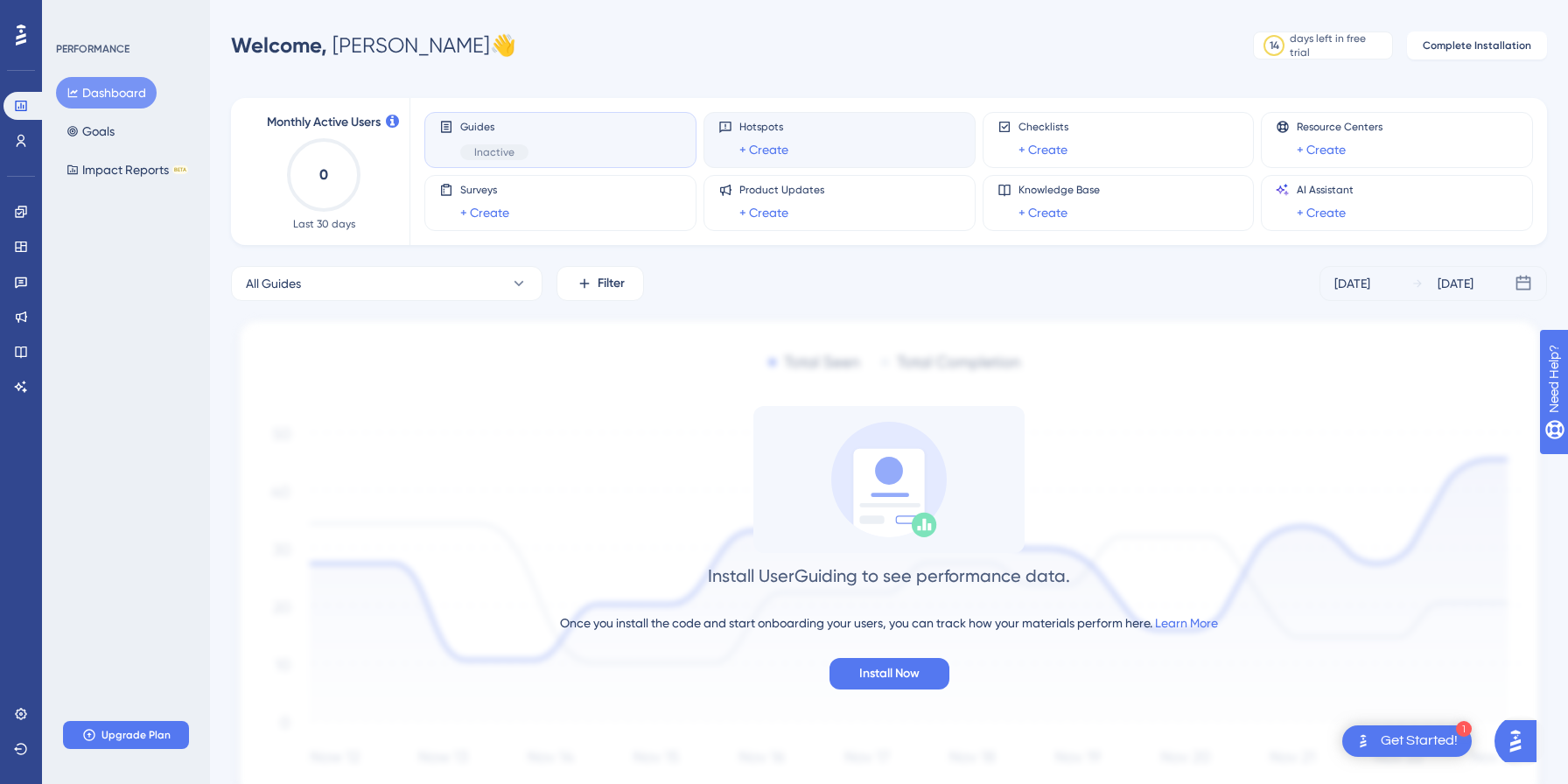
click at [867, 146] on div "Hotspots + Create" at bounding box center [840, 139] width 243 height 40
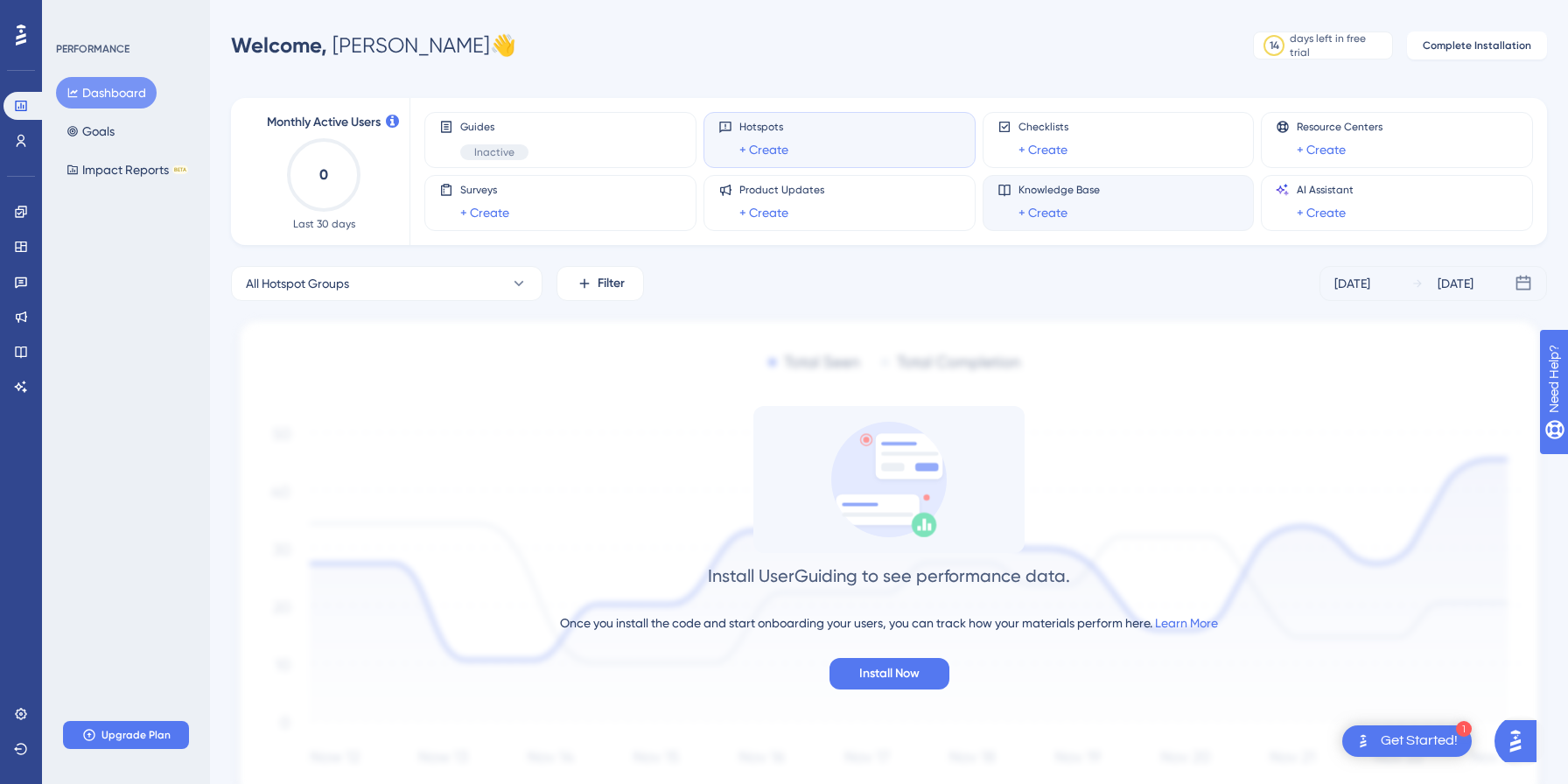
click at [1135, 196] on div "Knowledge Base + Create" at bounding box center [1119, 203] width 243 height 40
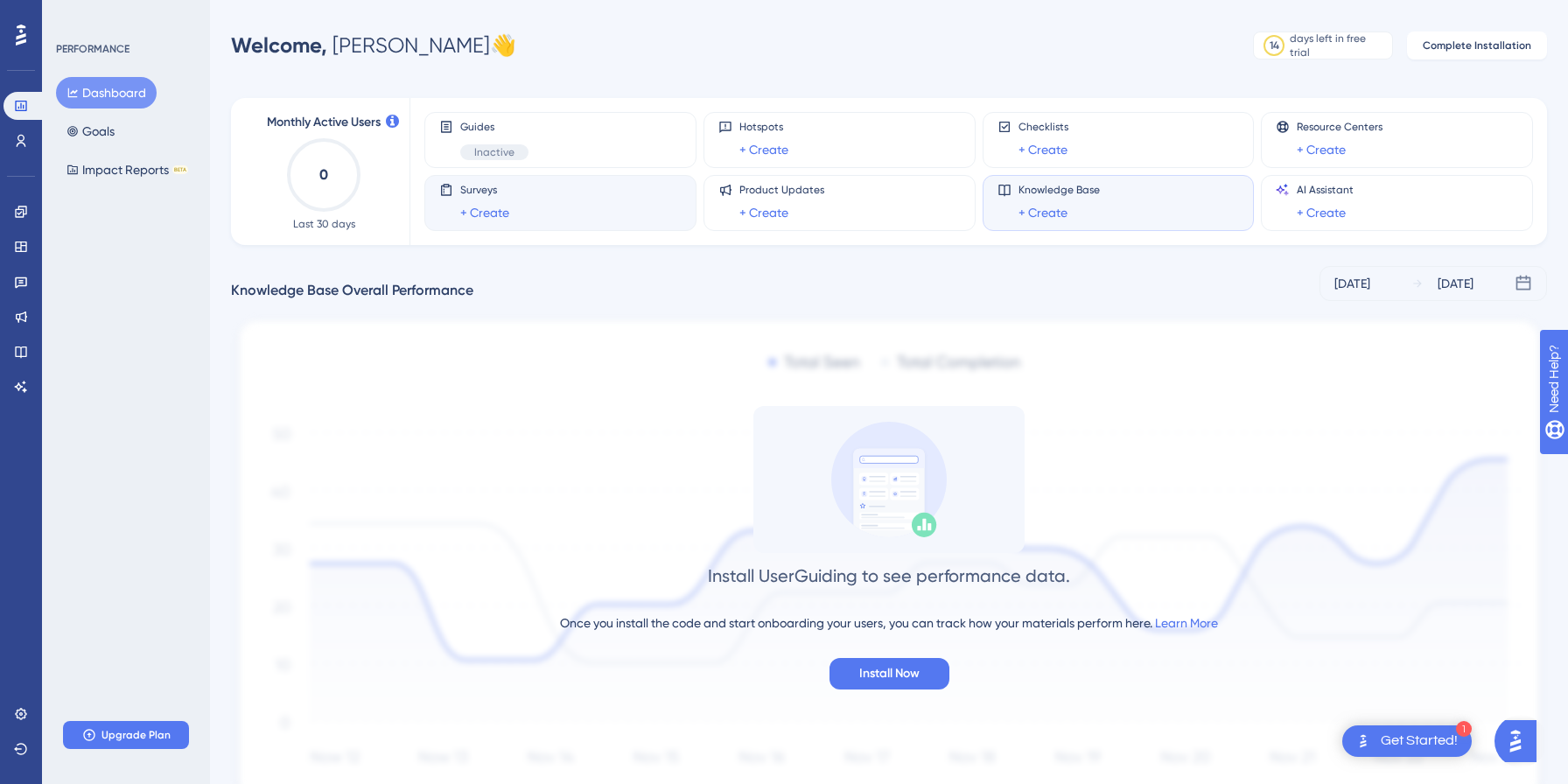
click at [626, 218] on div "Surveys + Create" at bounding box center [560, 203] width 243 height 40
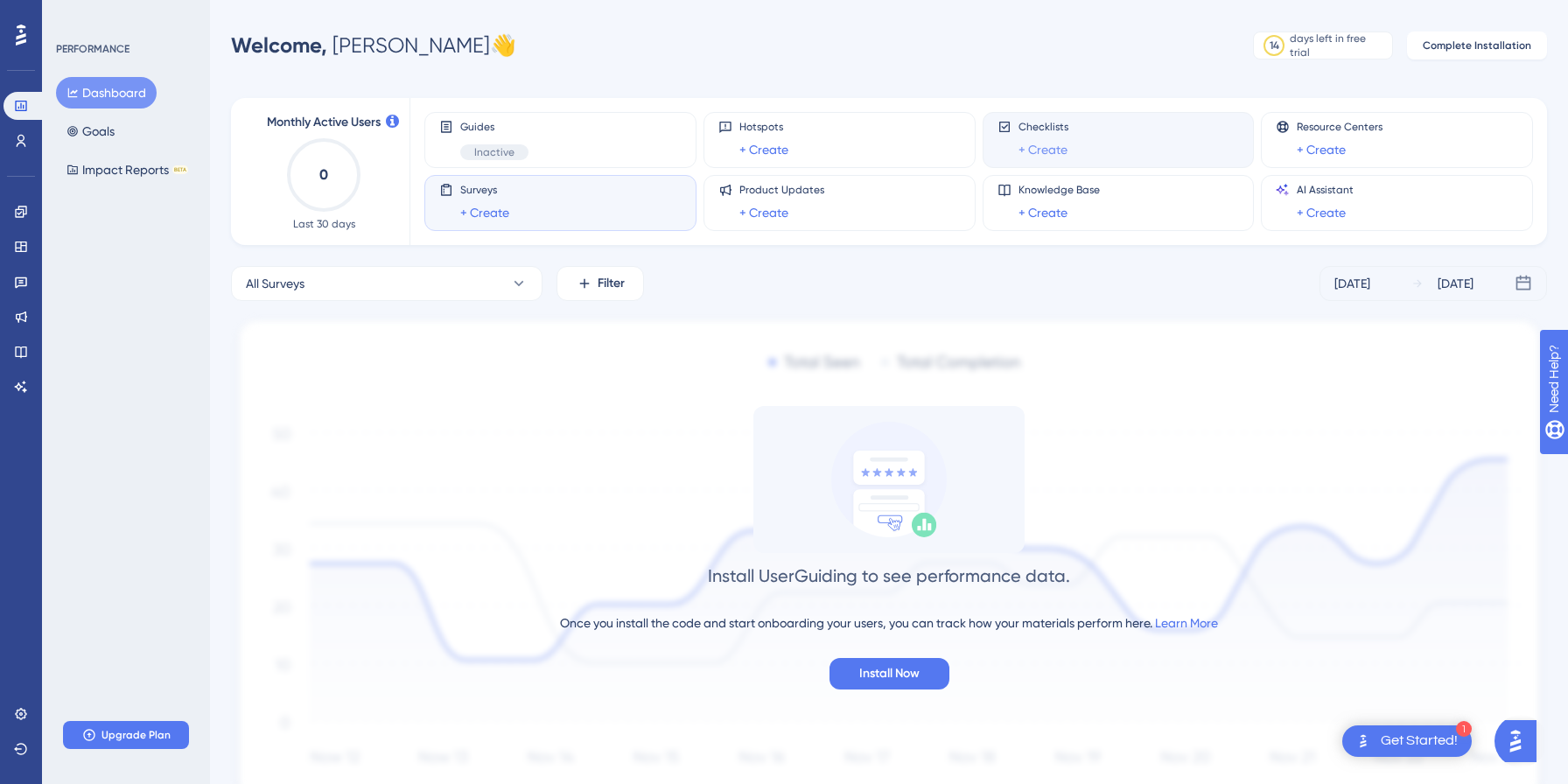
click at [1050, 146] on link "+ Create" at bounding box center [1042, 150] width 49 height 21
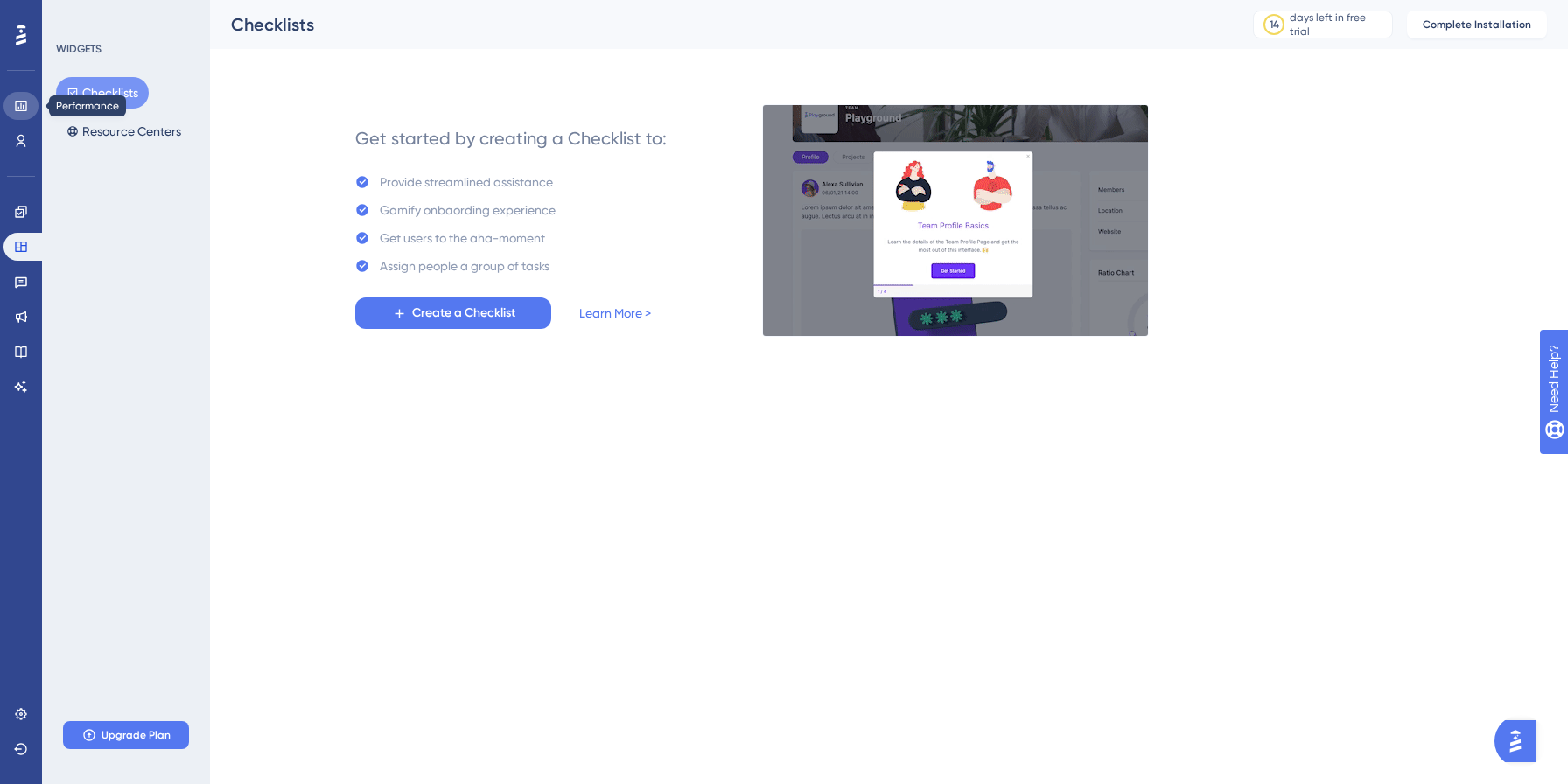
click at [22, 110] on icon at bounding box center [21, 106] width 12 height 11
